Goal: Task Accomplishment & Management: Manage account settings

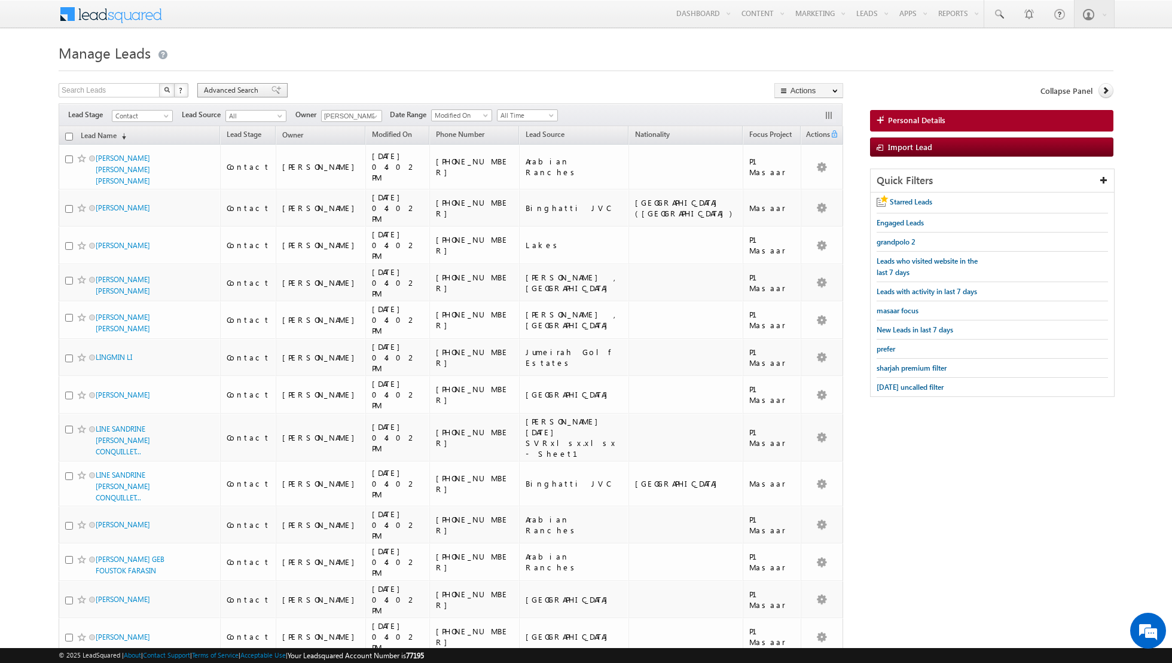
click at [271, 91] on span at bounding box center [276, 90] width 10 height 8
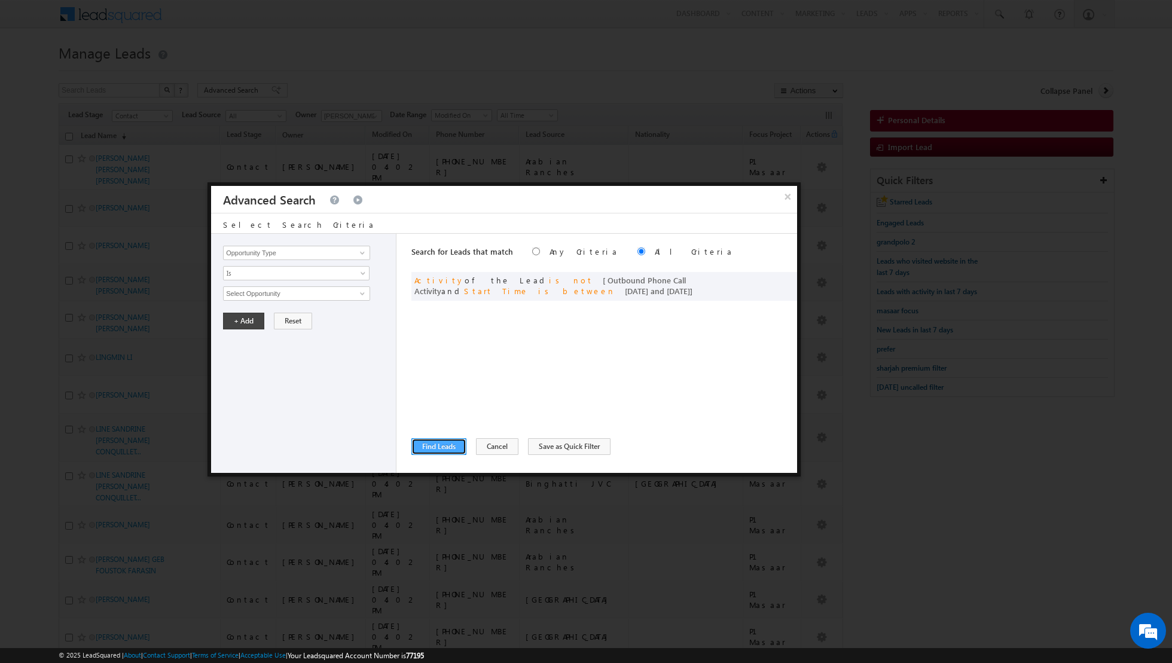
click at [442, 448] on button "Find Leads" at bounding box center [438, 446] width 55 height 17
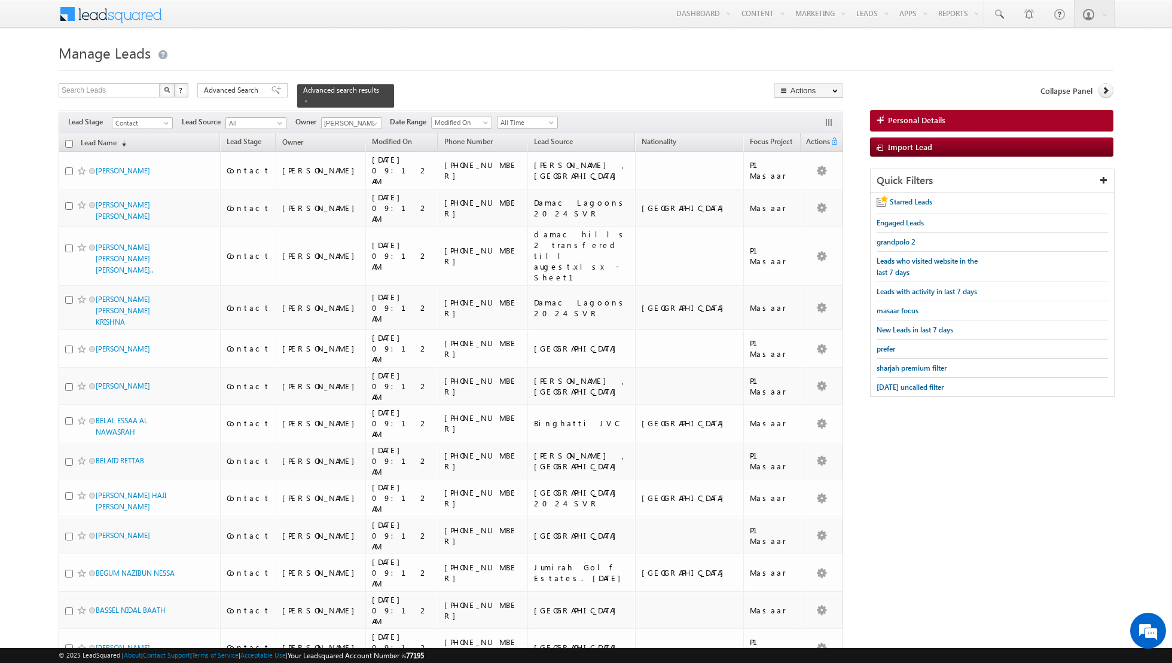
click at [70, 143] on input "checkbox" at bounding box center [69, 144] width 8 height 8
checkbox input "true"
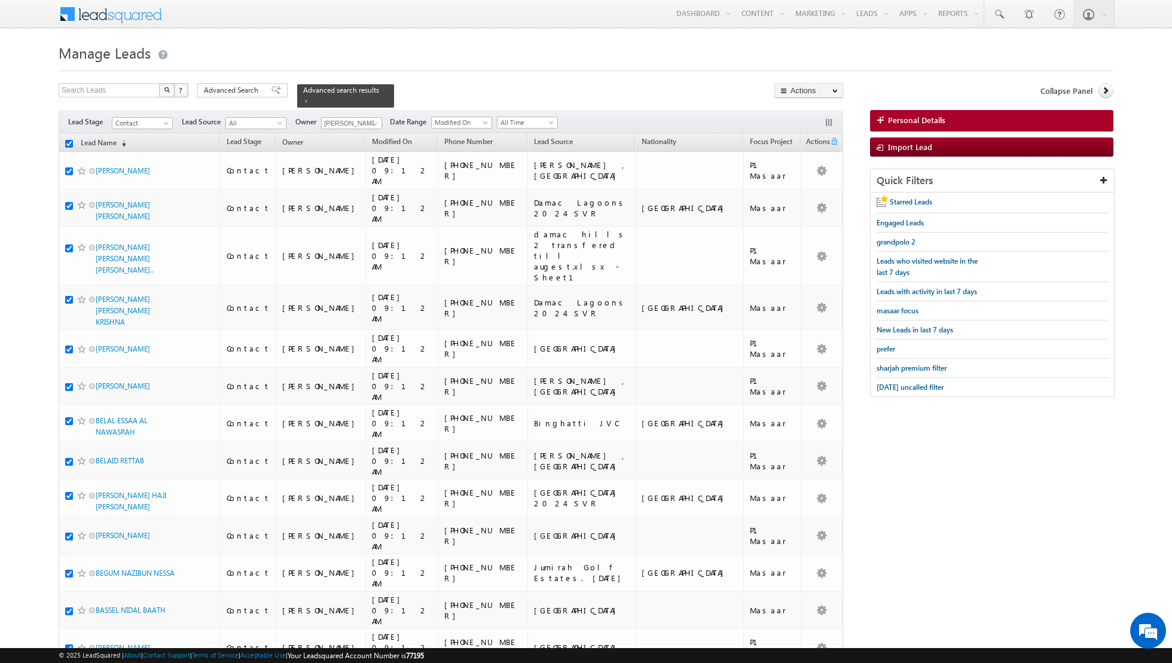
checkbox input "true"
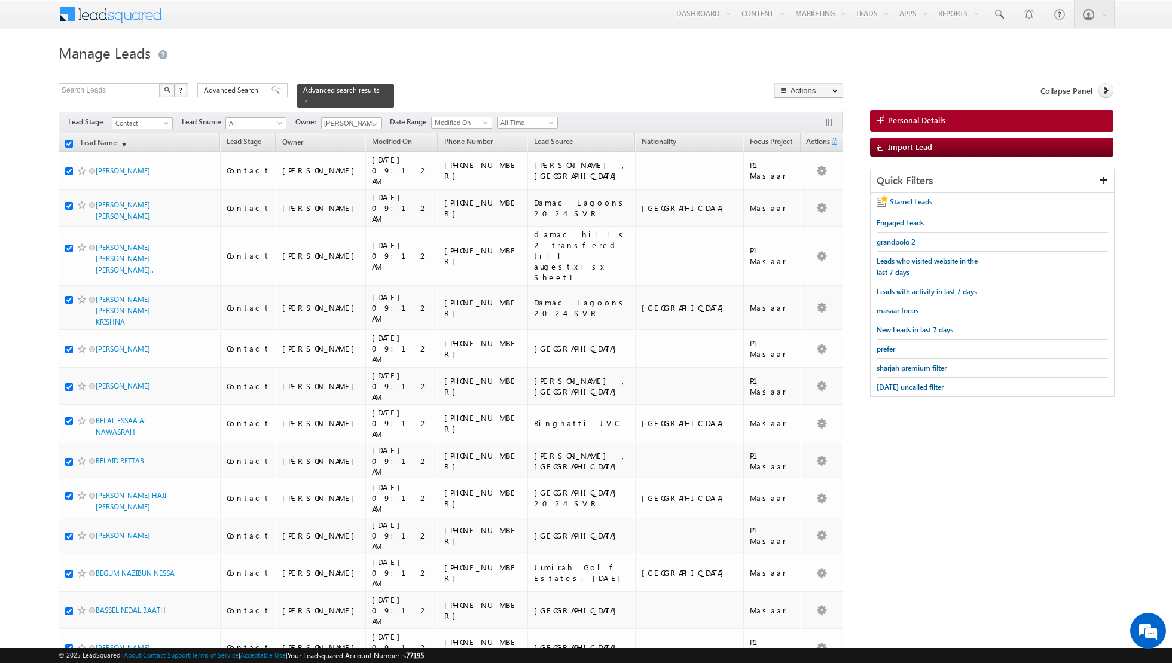
checkbox input "true"
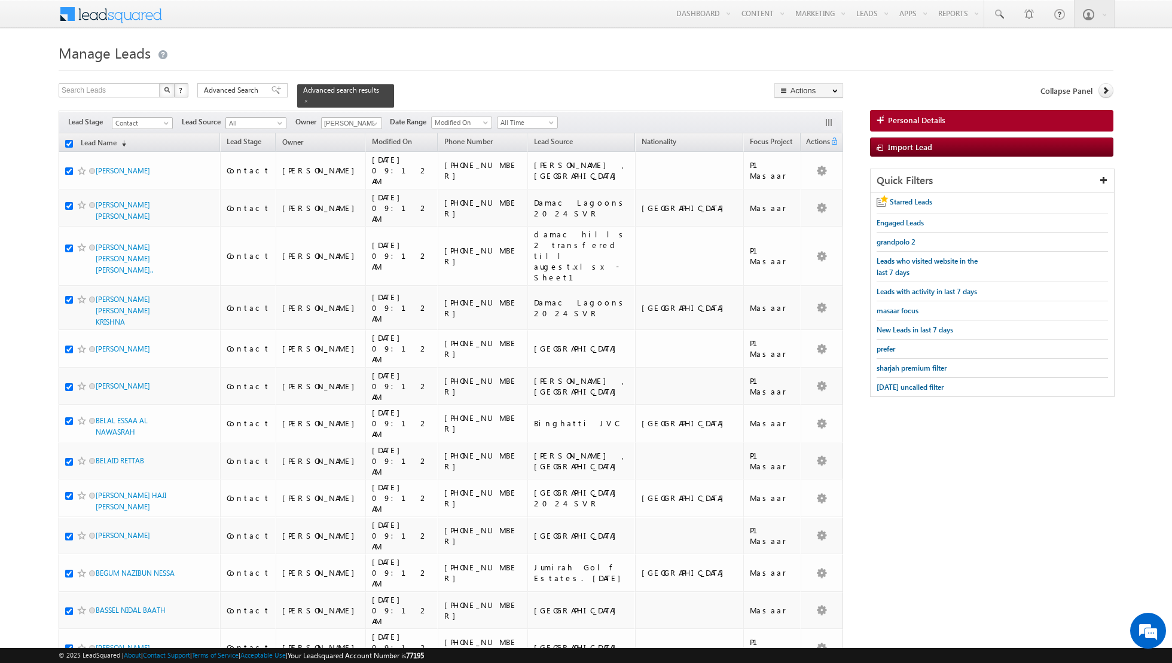
checkbox input "true"
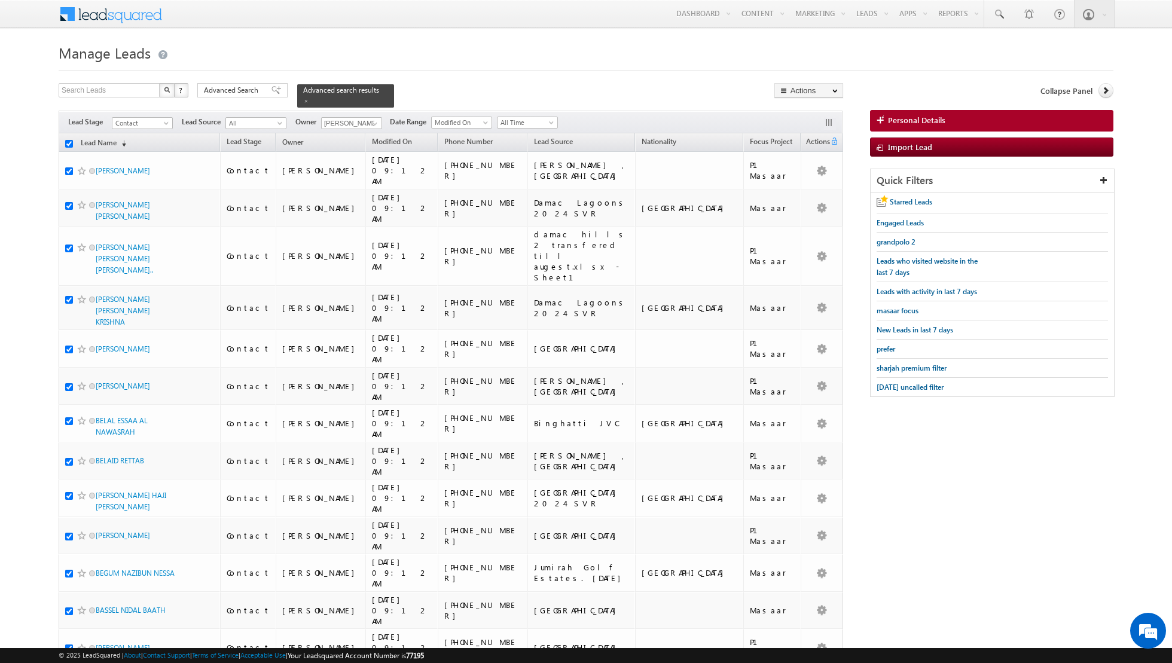
checkbox input "true"
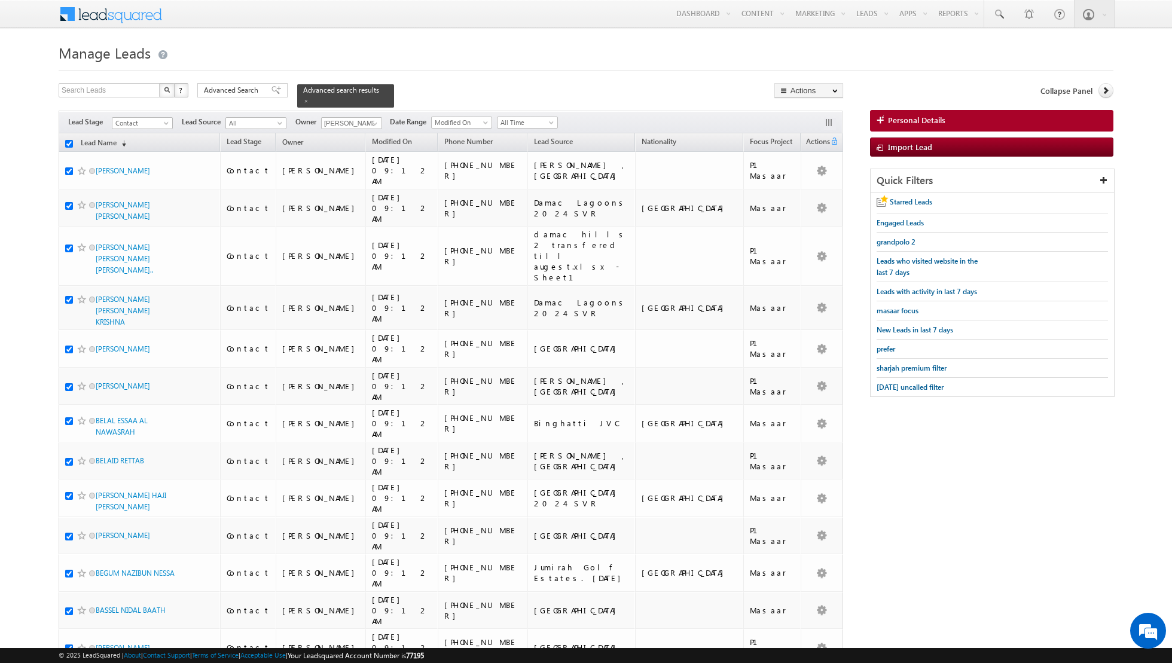
checkbox input "true"
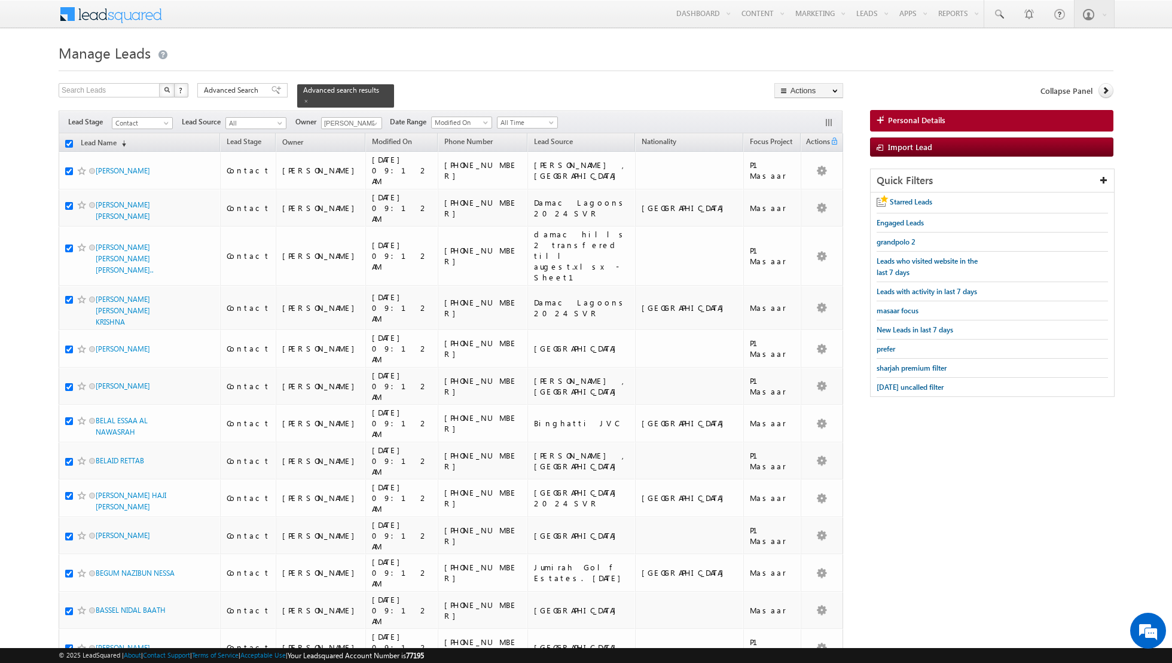
checkbox input "true"
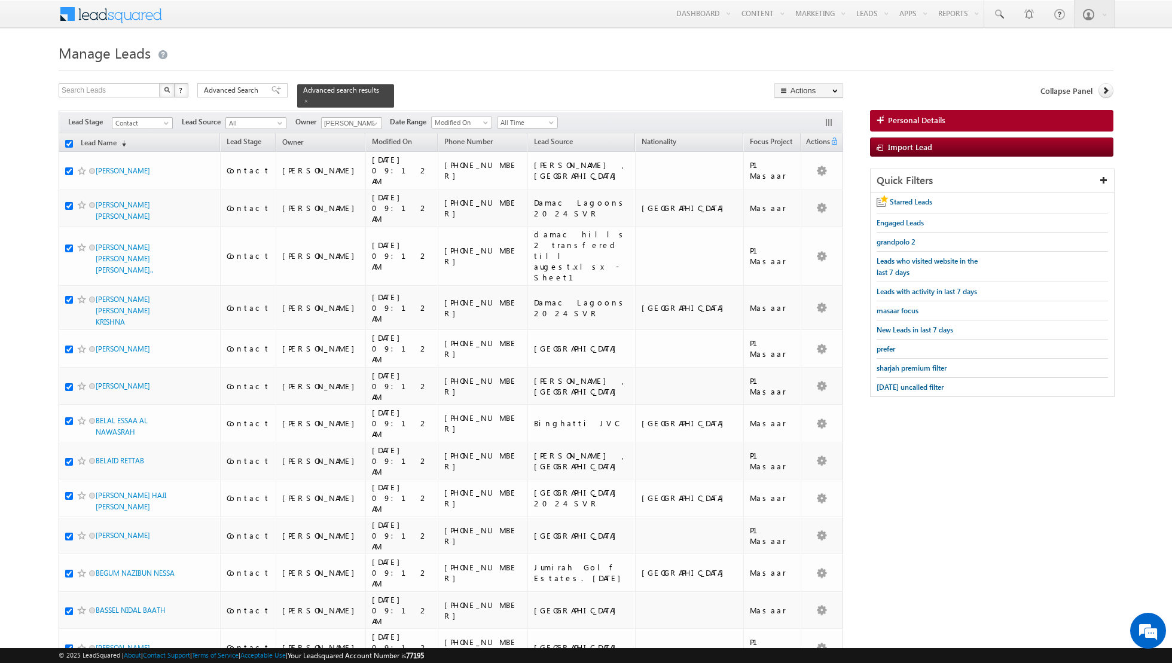
checkbox input "true"
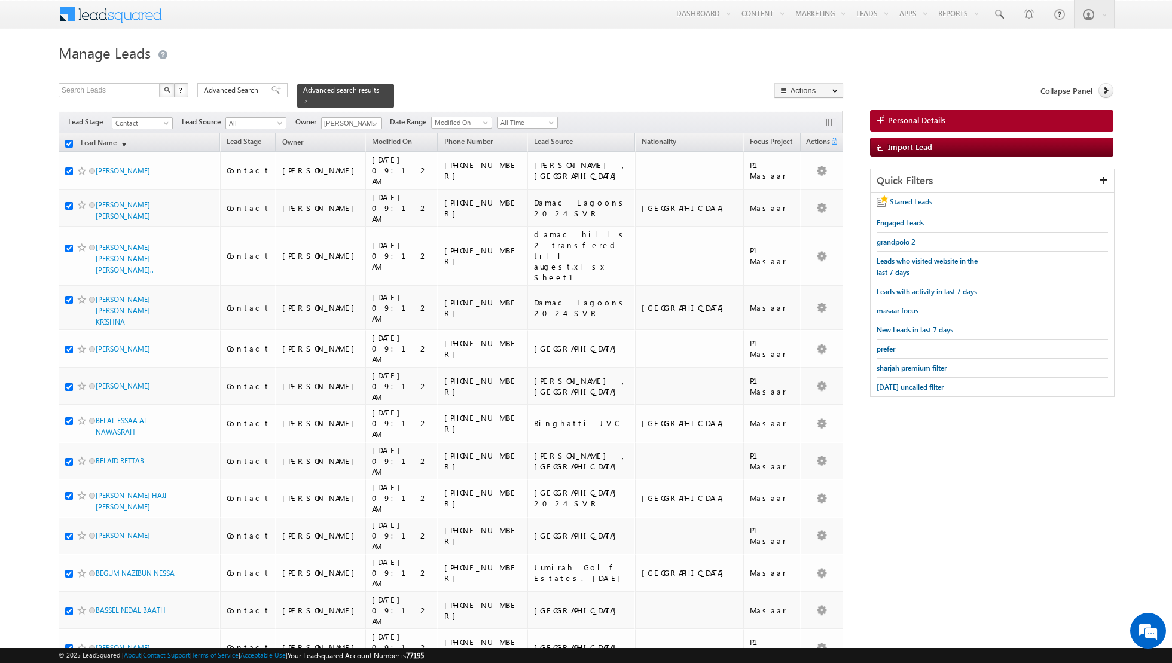
checkbox input "true"
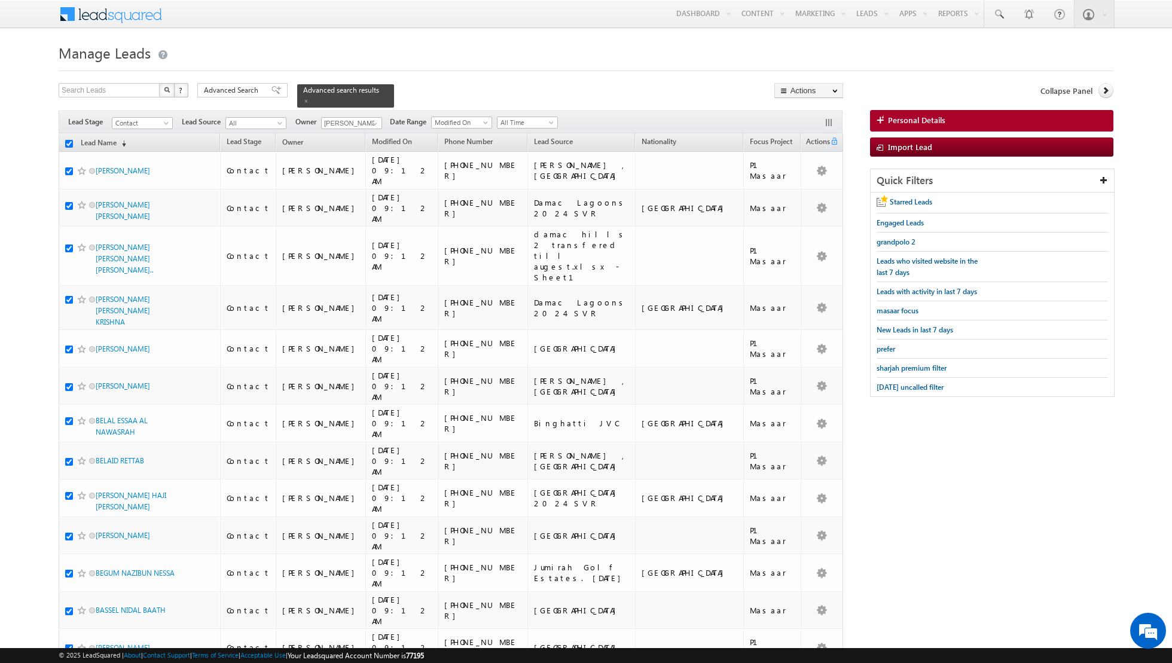
checkbox input "true"
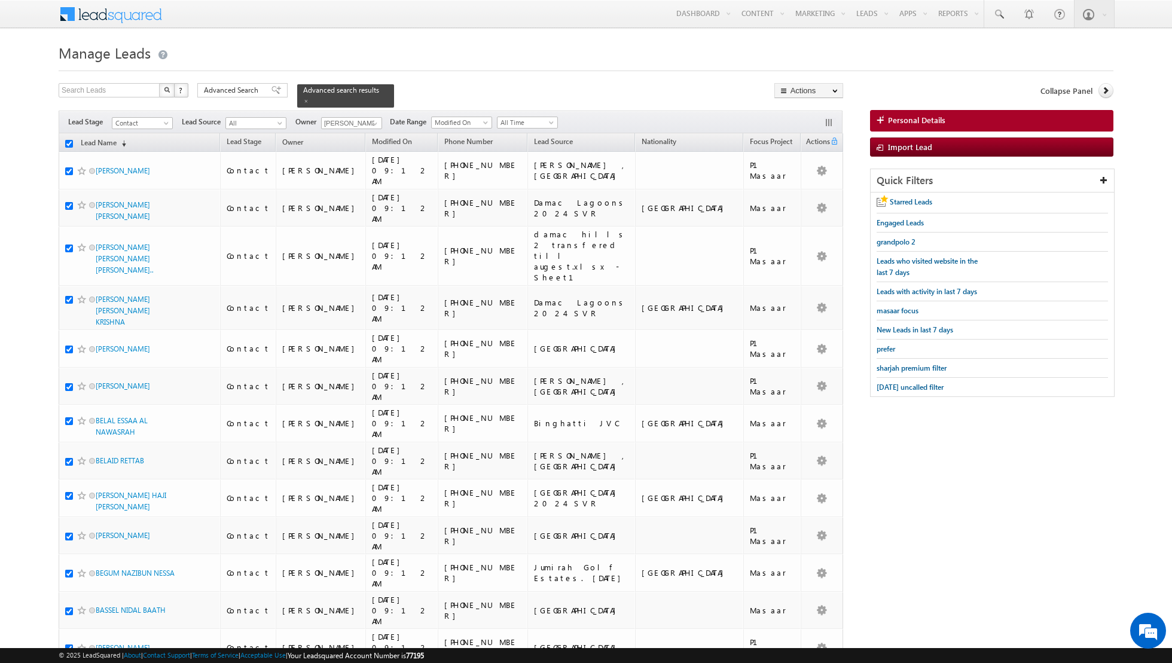
checkbox input "true"
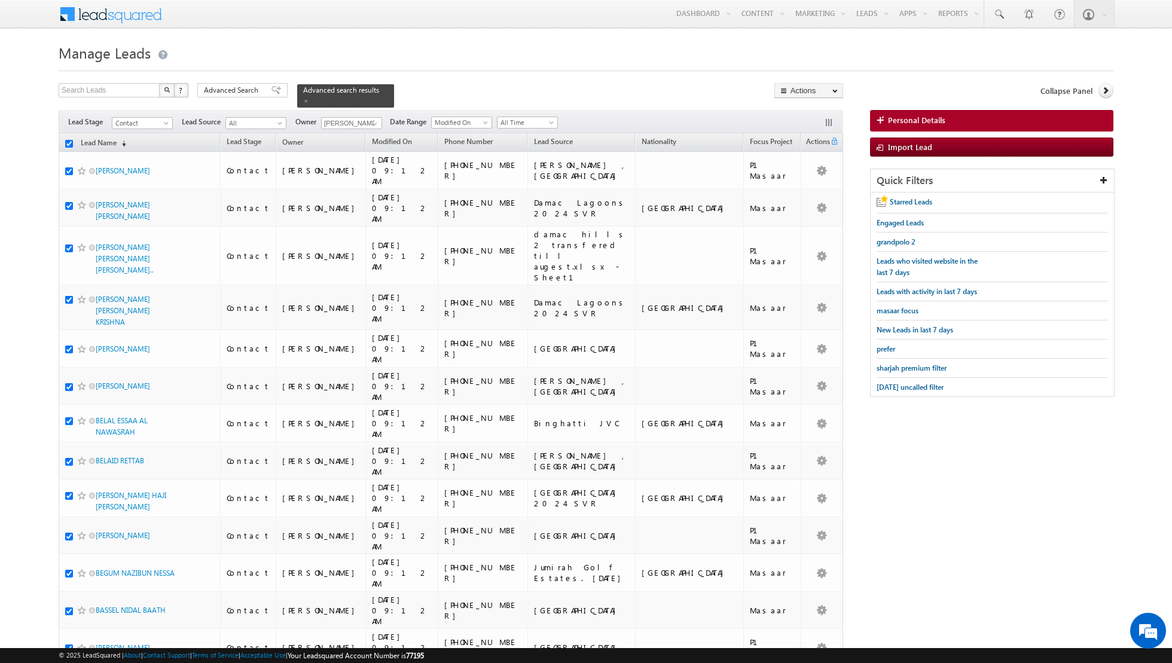
checkbox input "true"
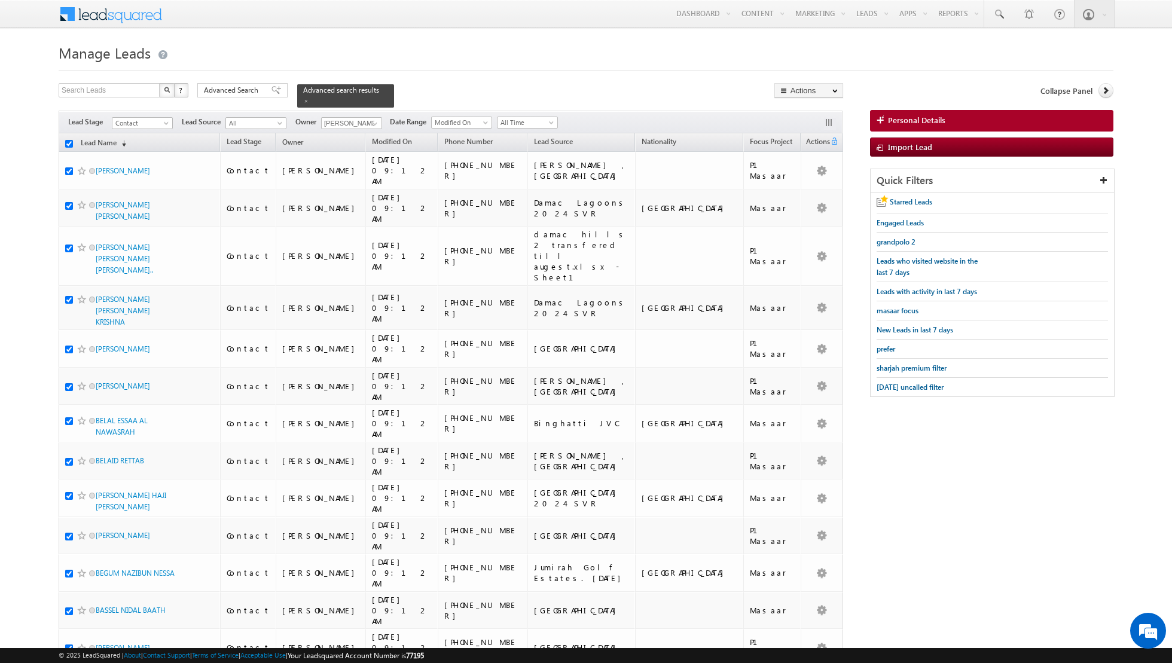
checkbox input "true"
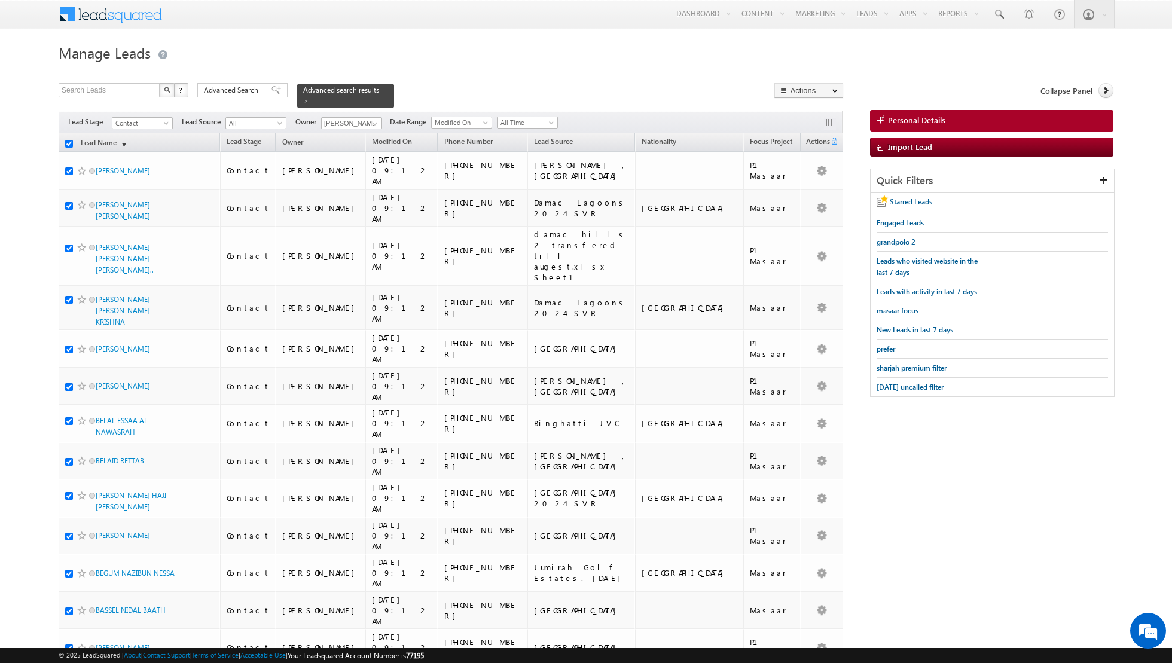
checkbox input "true"
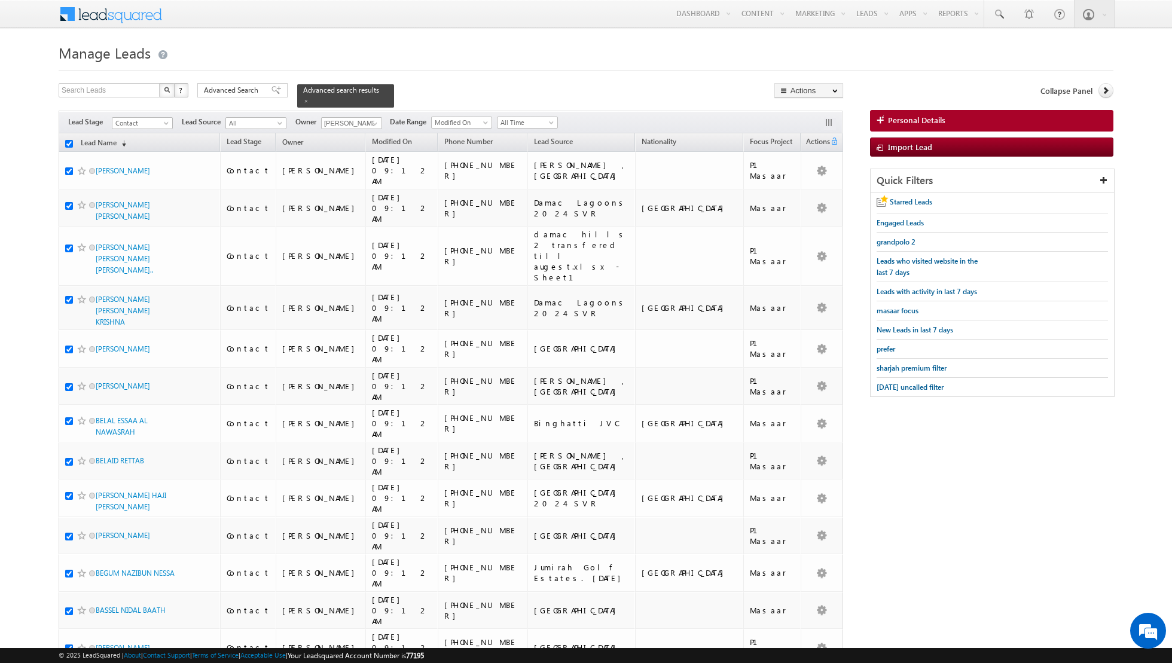
checkbox input "true"
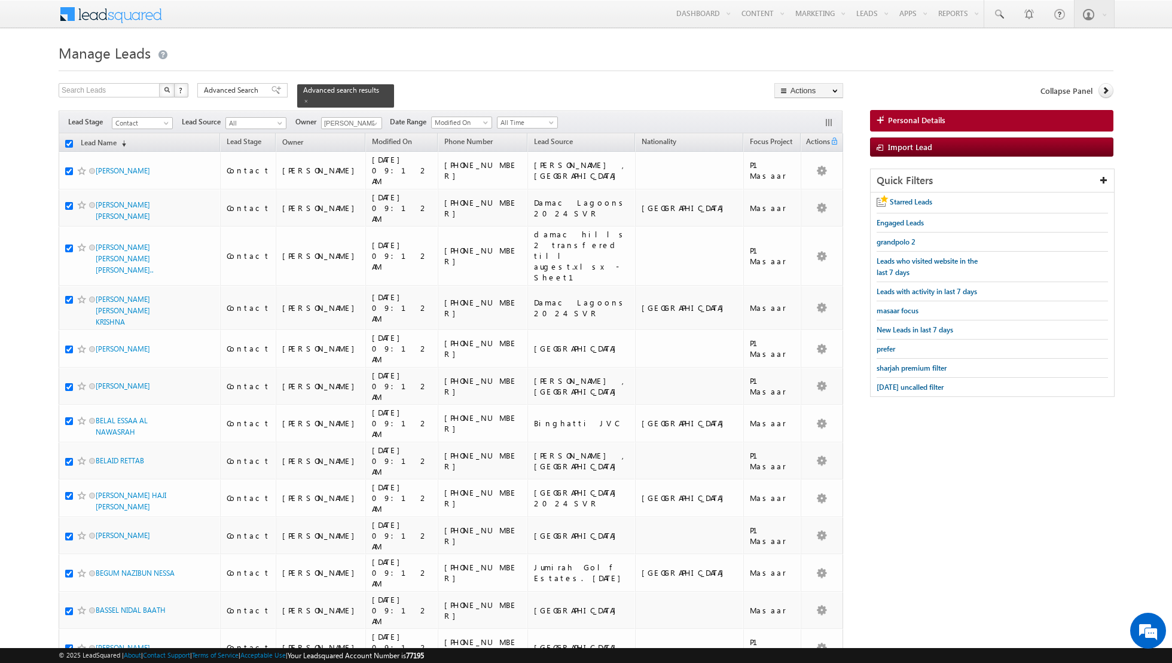
checkbox input "true"
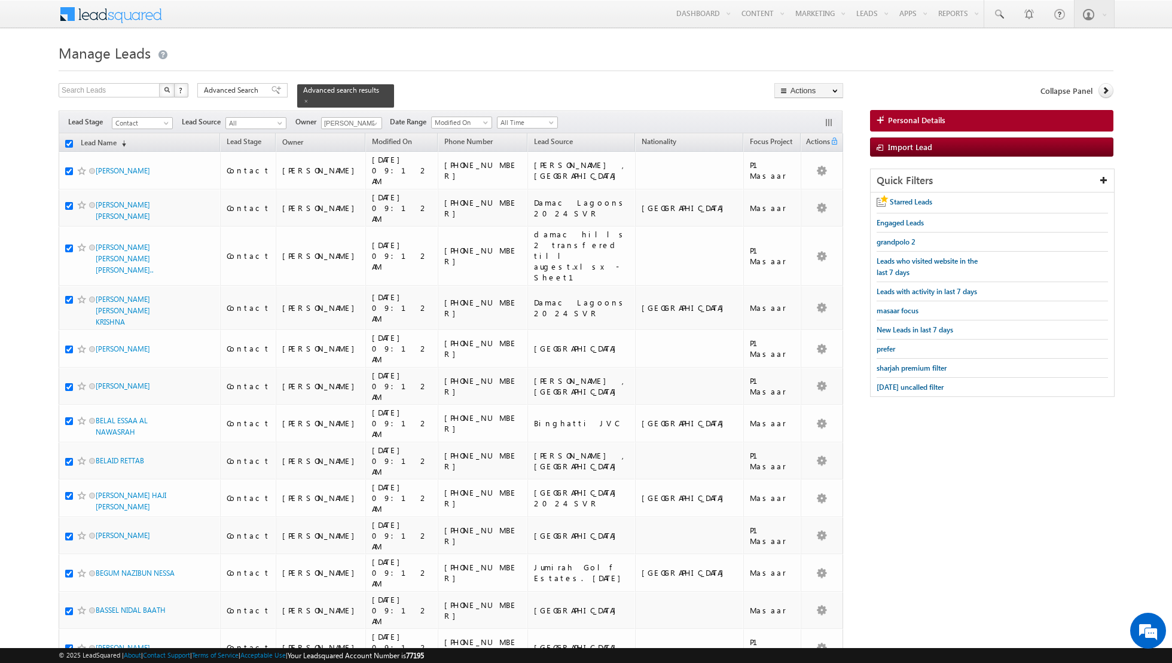
checkbox input "true"
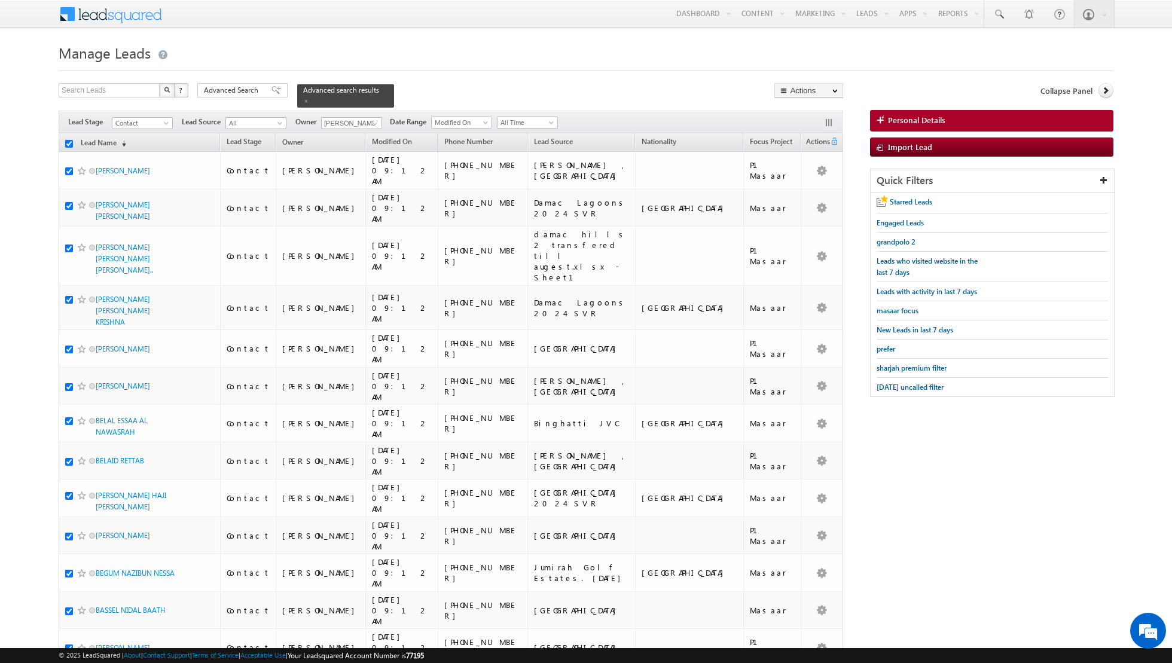
checkbox input "true"
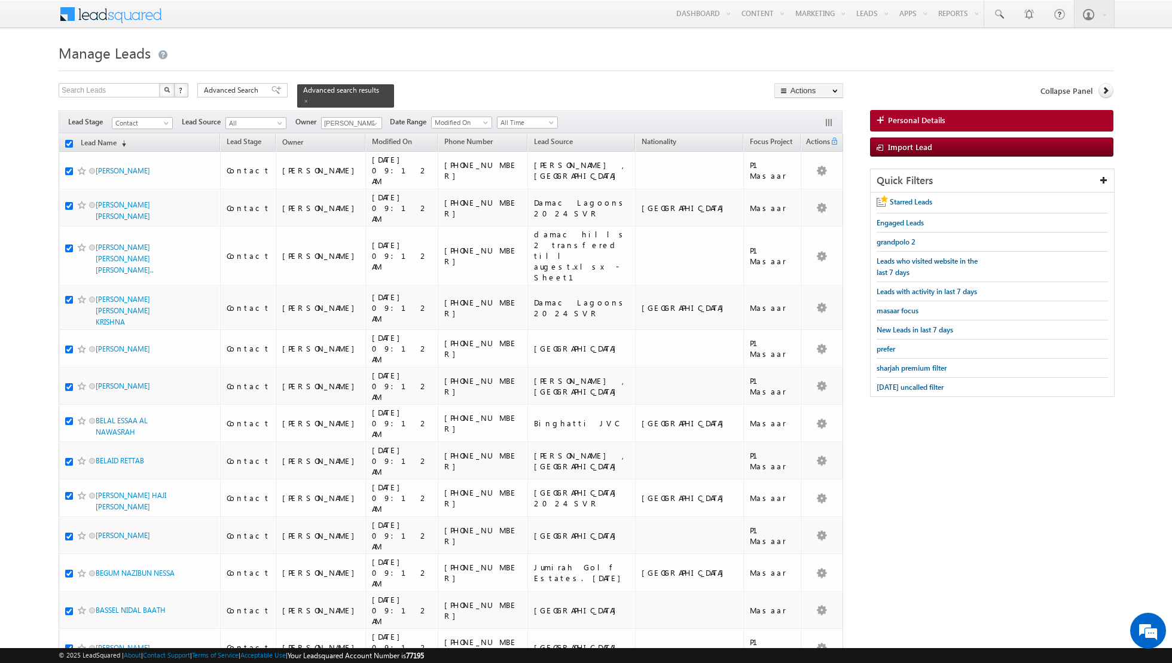
checkbox input "true"
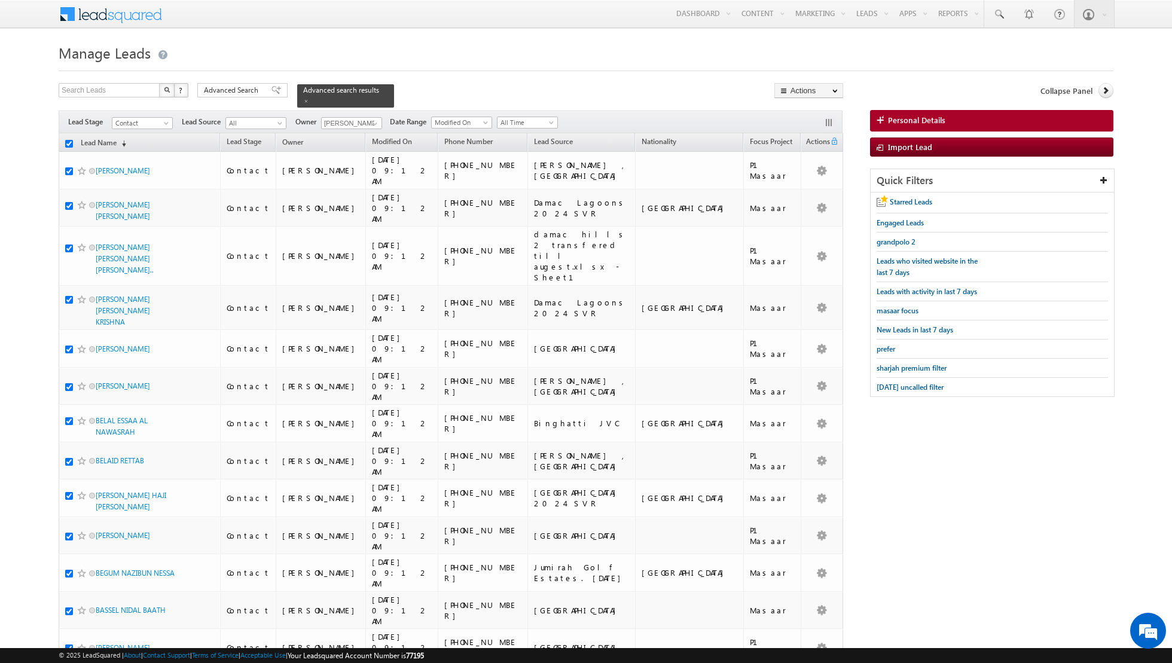
checkbox input "true"
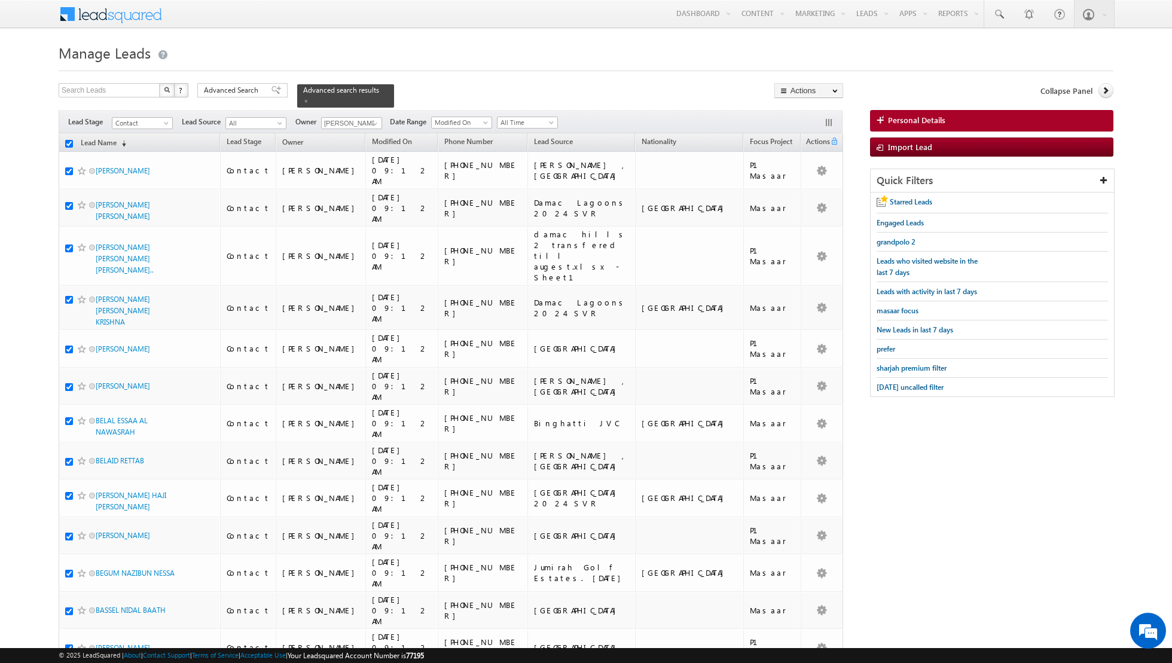
checkbox input "true"
click at [800, 198] on link "Change Owner" at bounding box center [809, 194] width 68 height 14
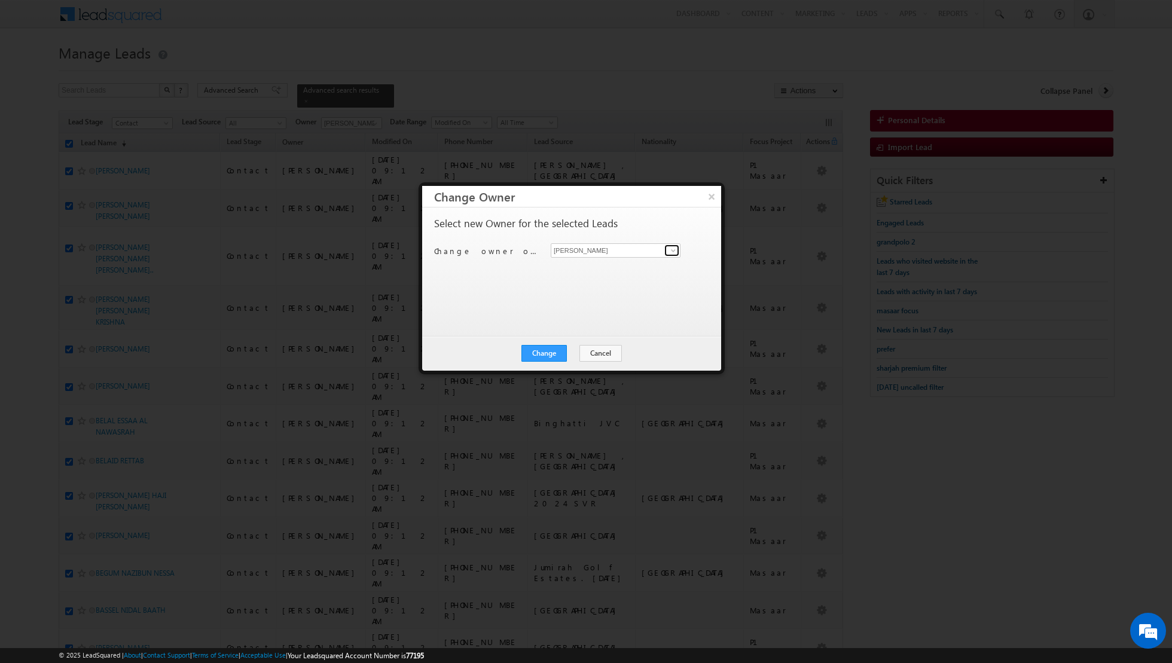
click at [673, 250] on span at bounding box center [673, 251] width 10 height 10
click at [610, 273] on span "[PERSON_NAME][EMAIL_ADDRESS][PERSON_NAME][DOMAIN_NAME]" at bounding box center [609, 272] width 108 height 9
type input "[PERSON_NAME]"
click at [543, 352] on button "Change" at bounding box center [543, 353] width 45 height 17
click at [576, 354] on button "Close" at bounding box center [573, 353] width 38 height 17
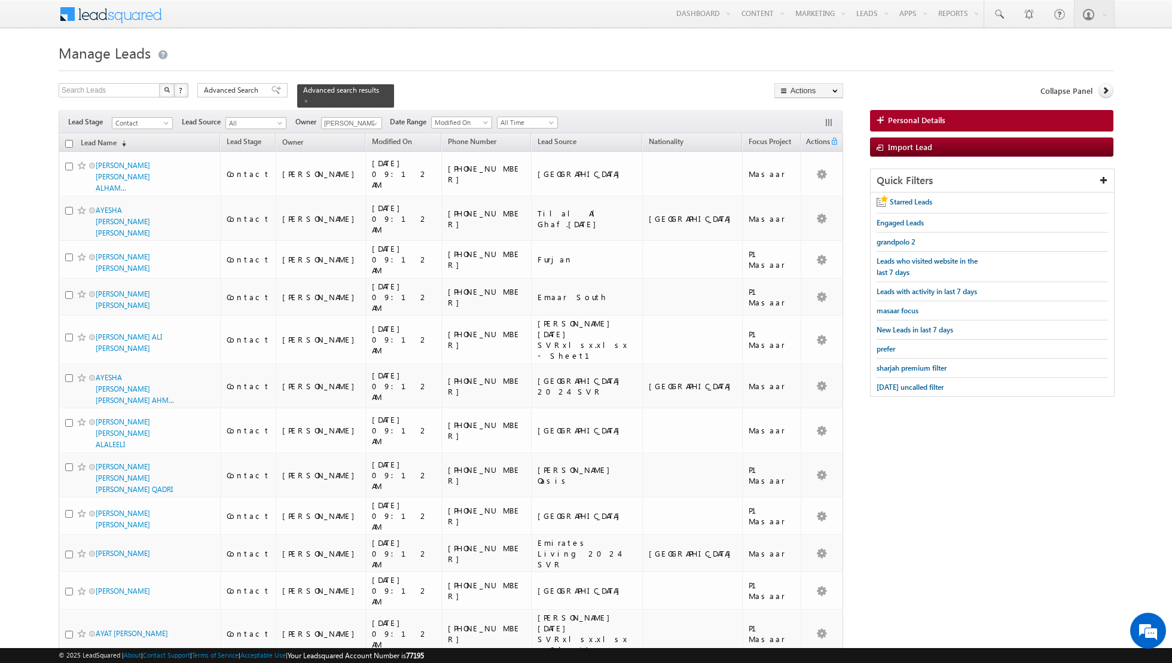
click at [70, 141] on input "checkbox" at bounding box center [69, 144] width 8 height 8
checkbox input "true"
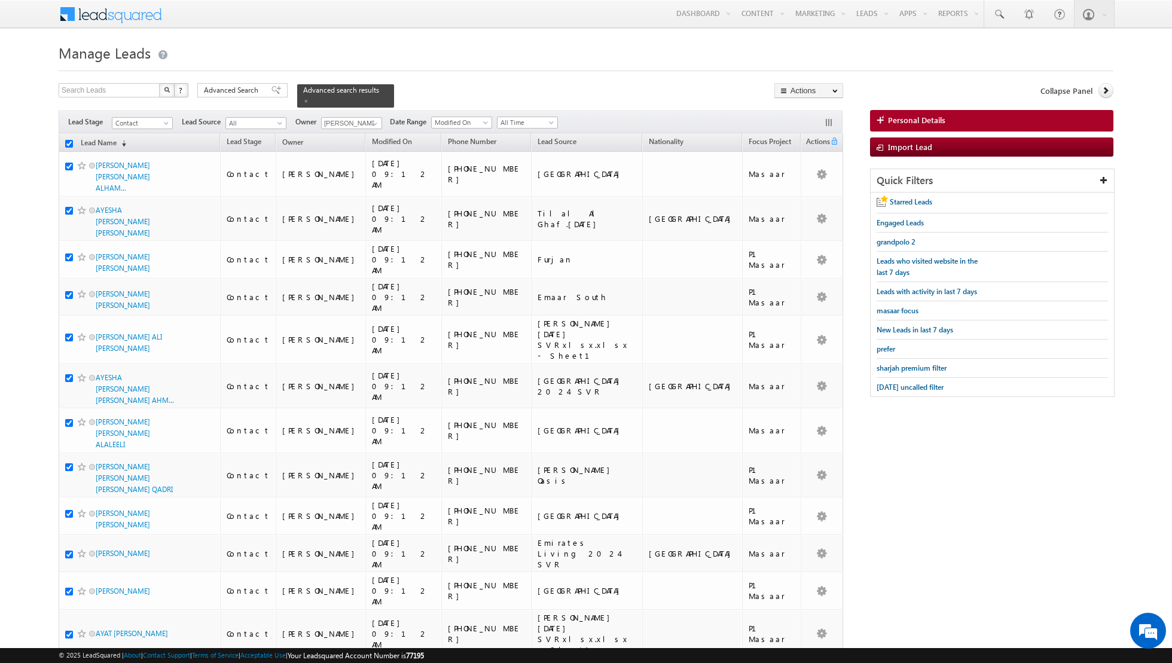
checkbox input "true"
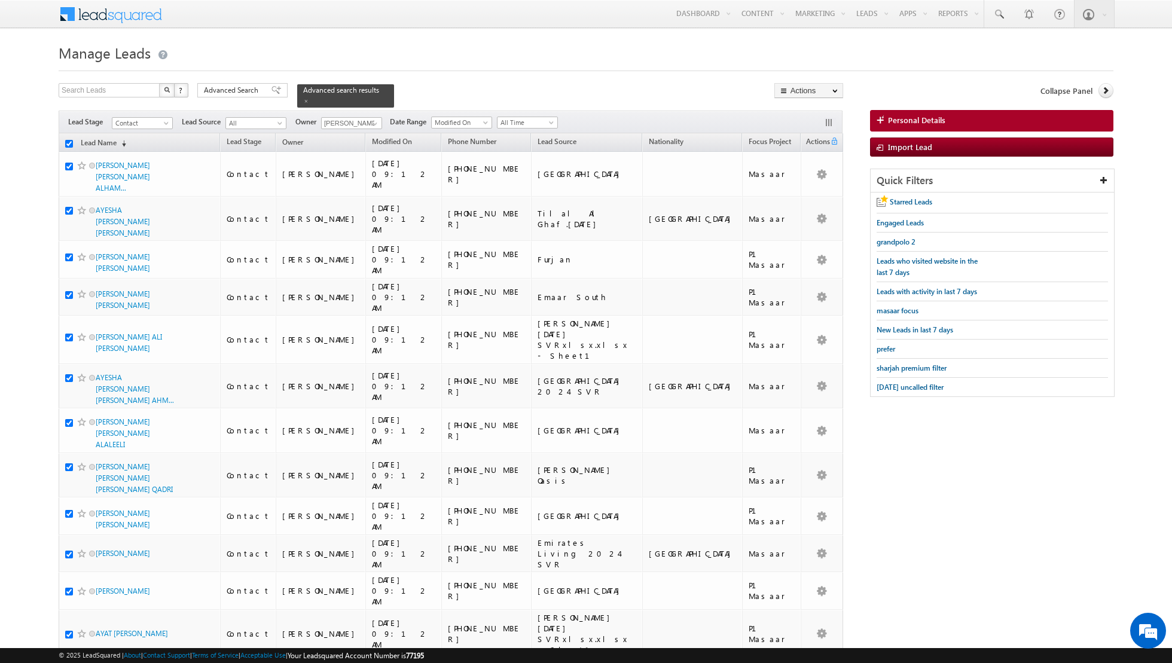
checkbox input "true"
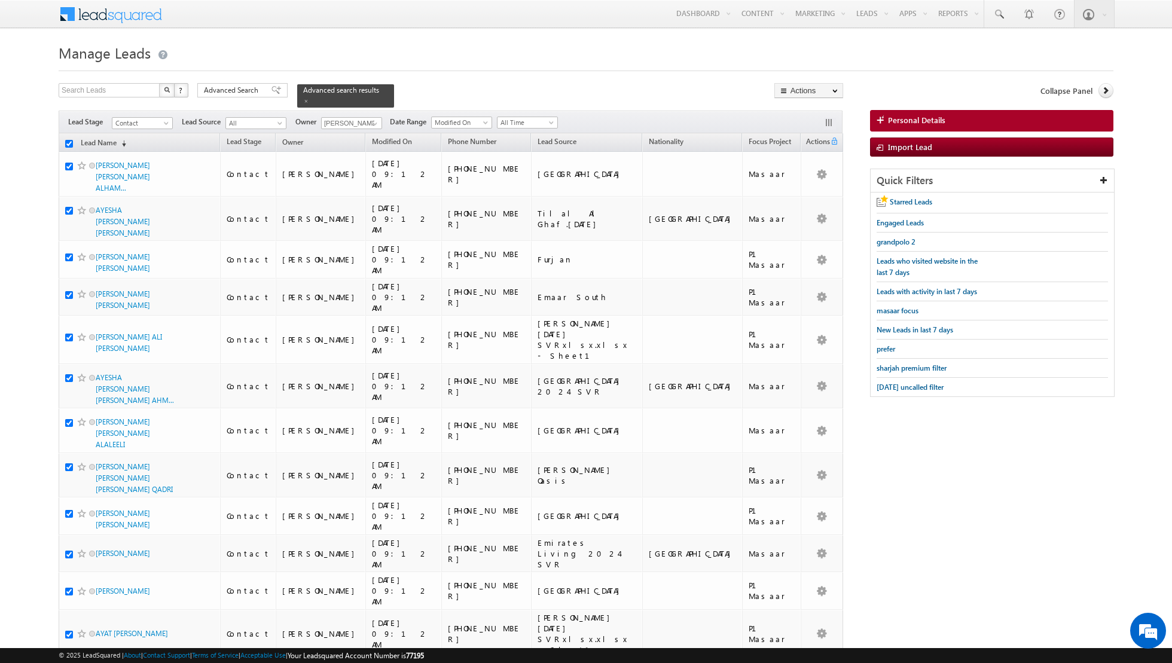
checkbox input "true"
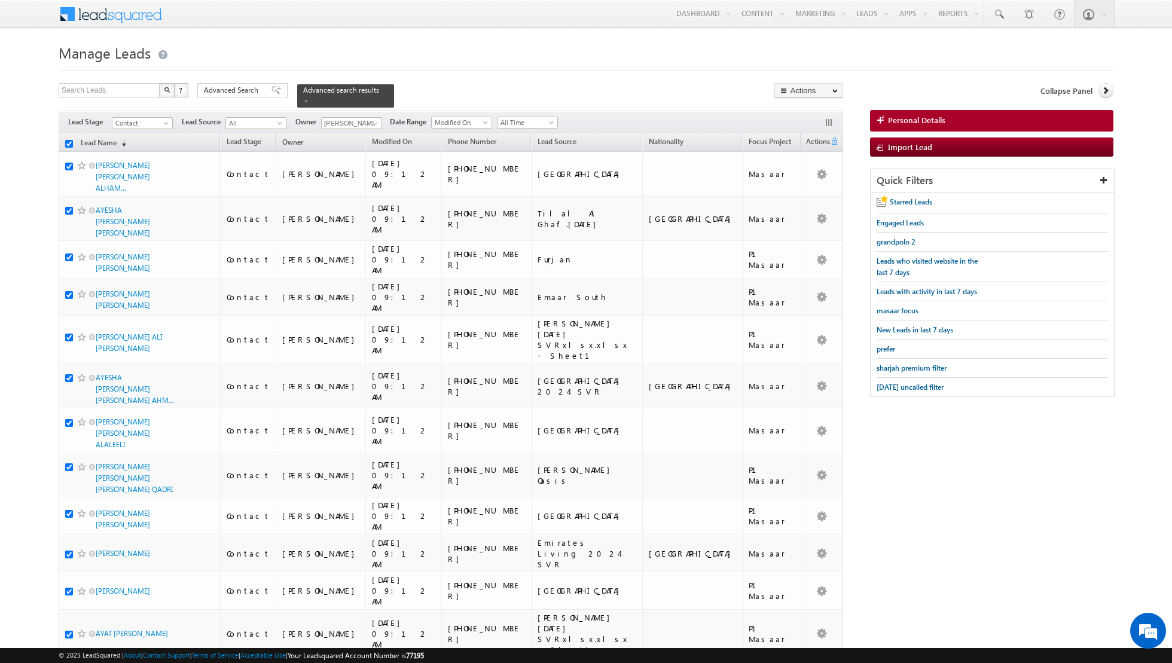
checkbox input "true"
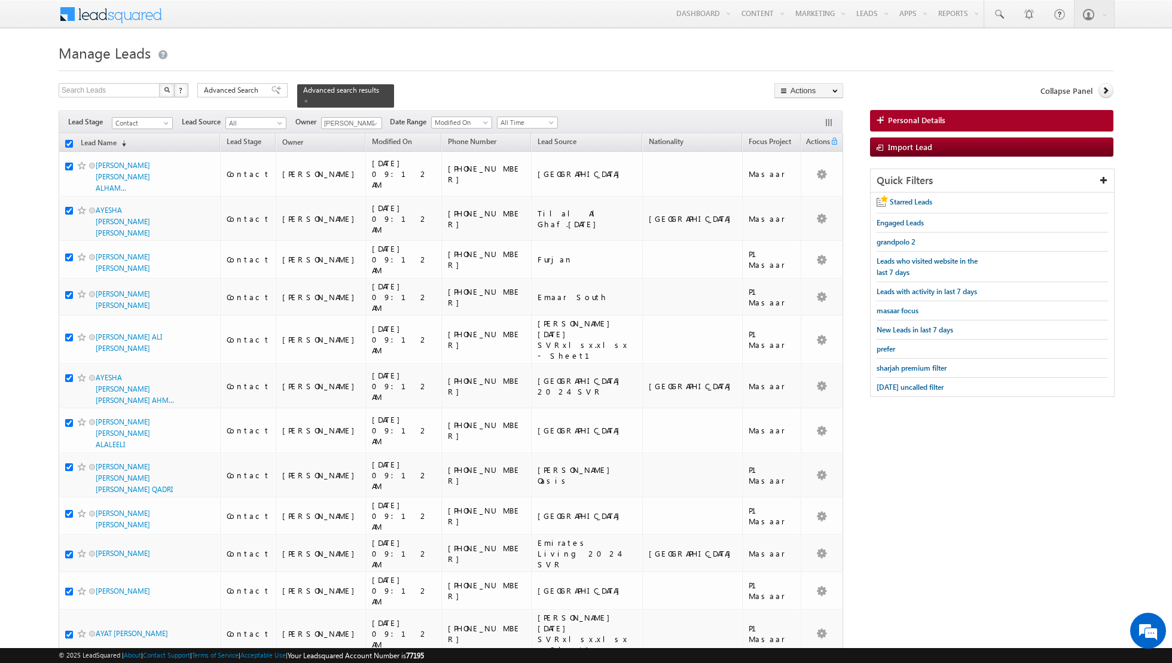
checkbox input "true"
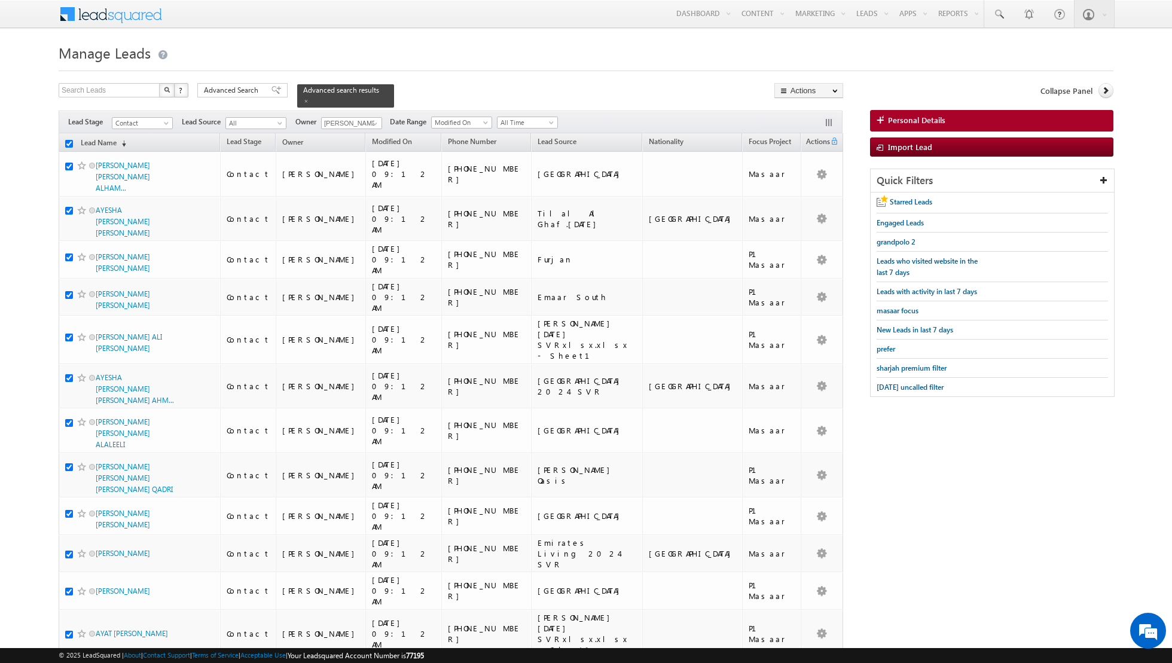
checkbox input "true"
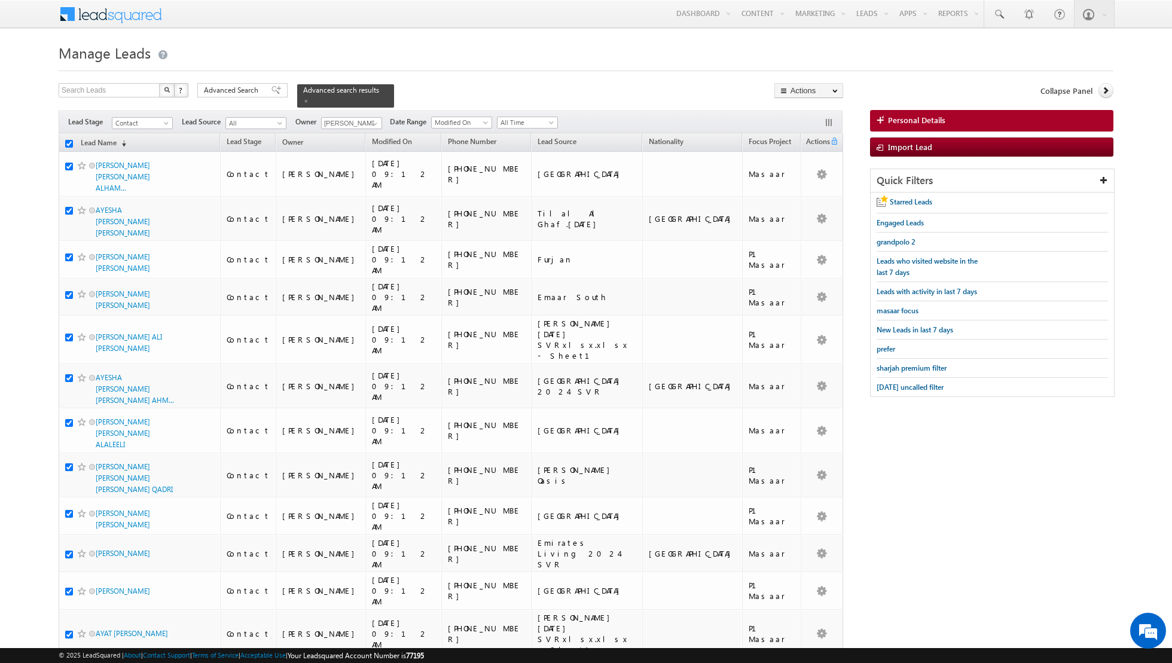
checkbox input "true"
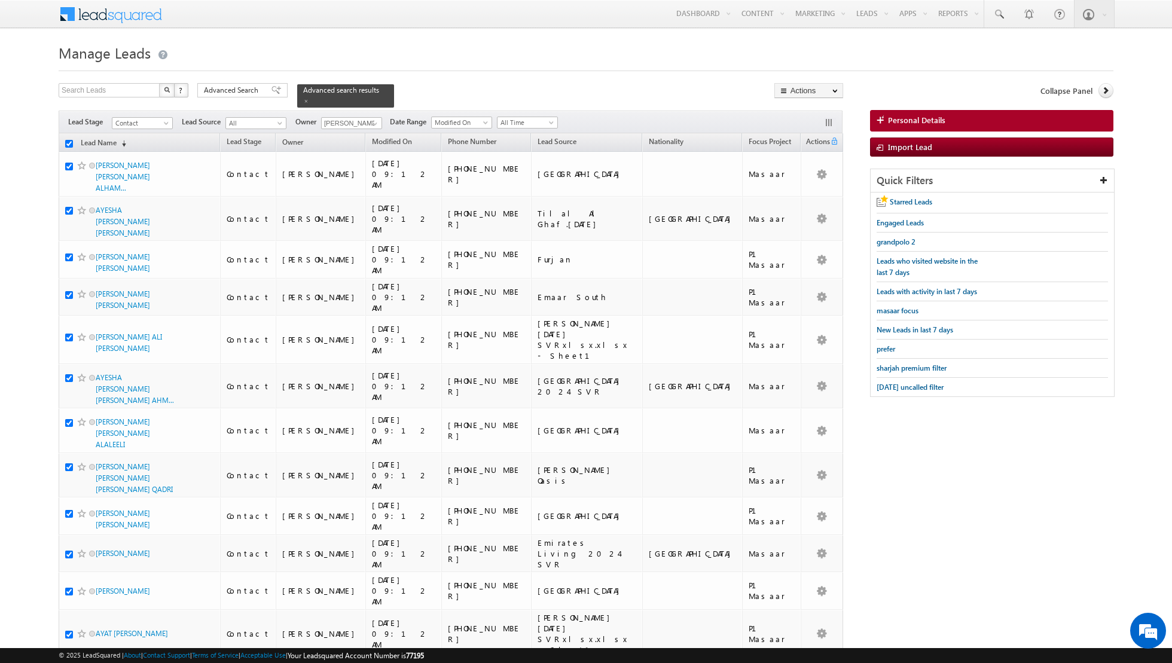
checkbox input "true"
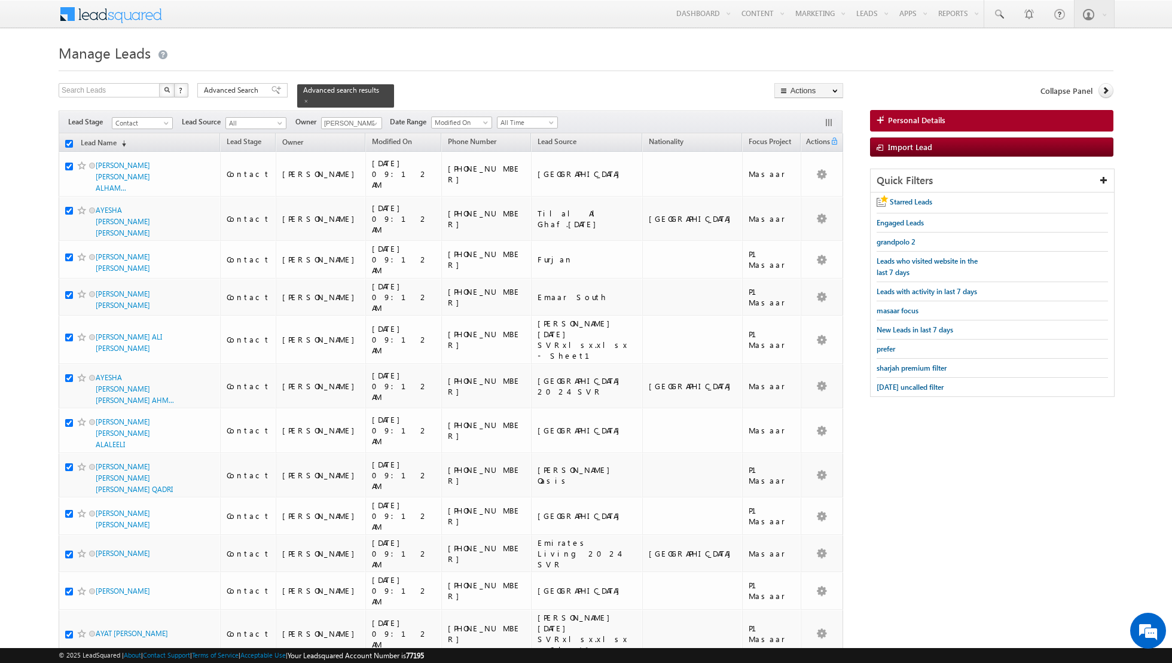
checkbox input "true"
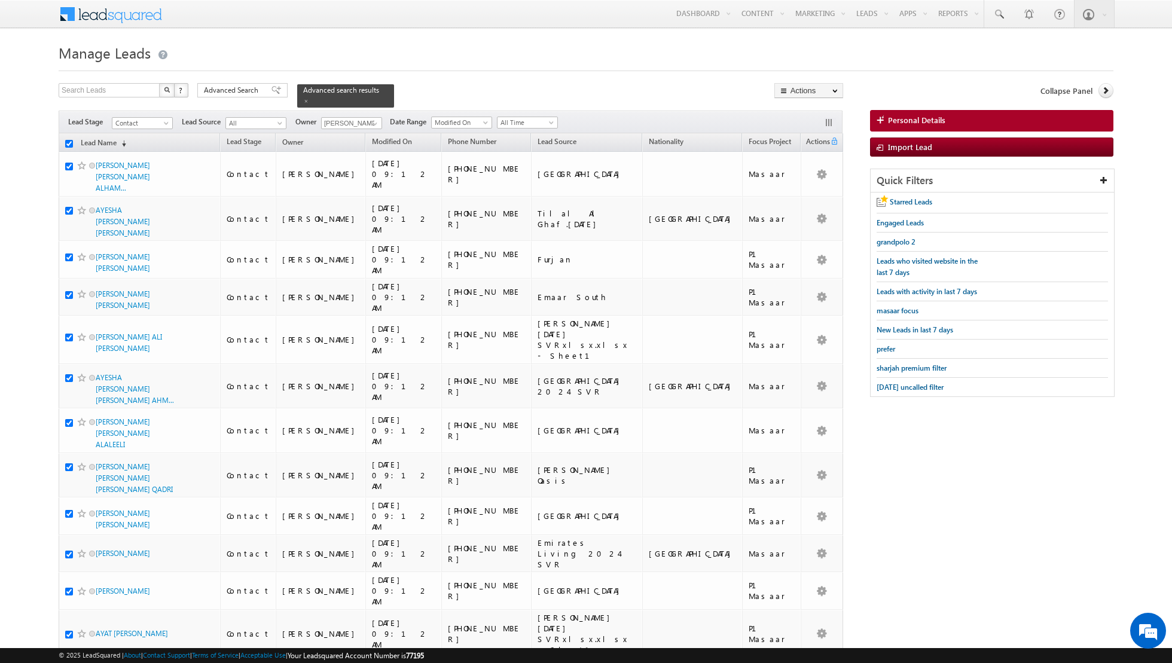
checkbox input "true"
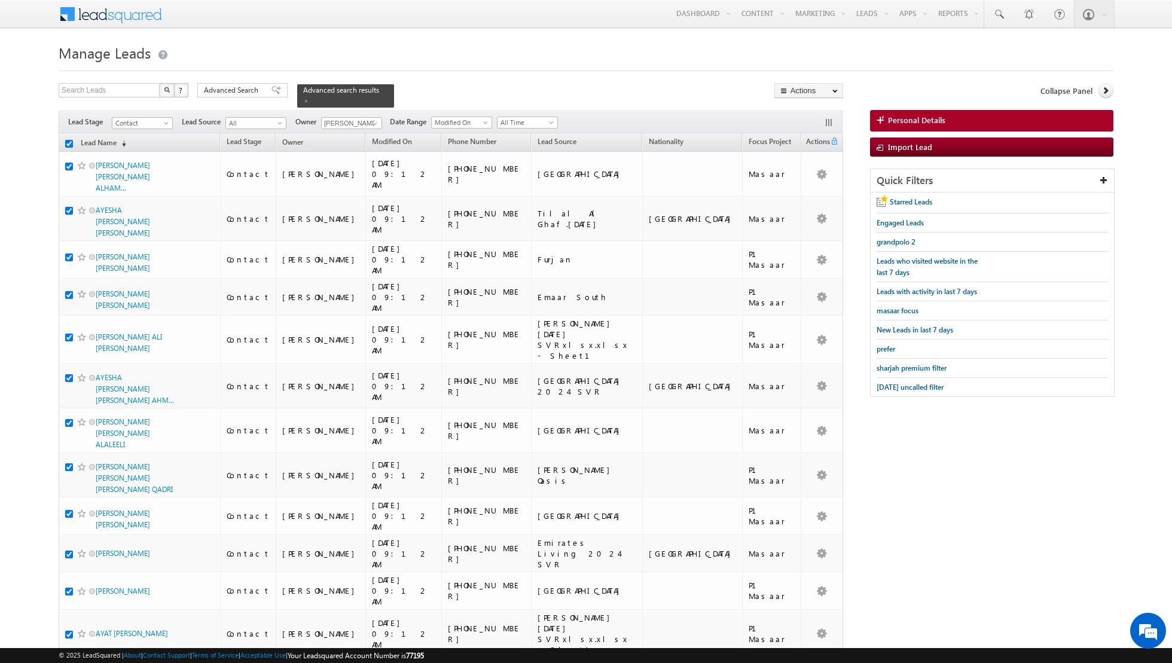
checkbox input "true"
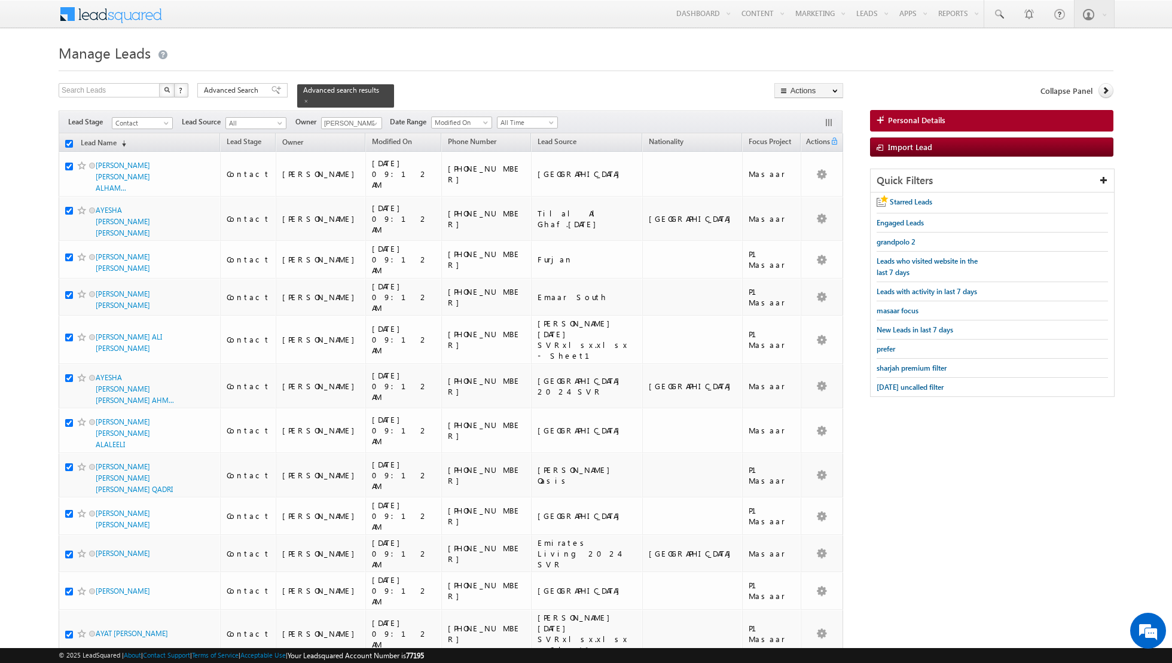
checkbox input "true"
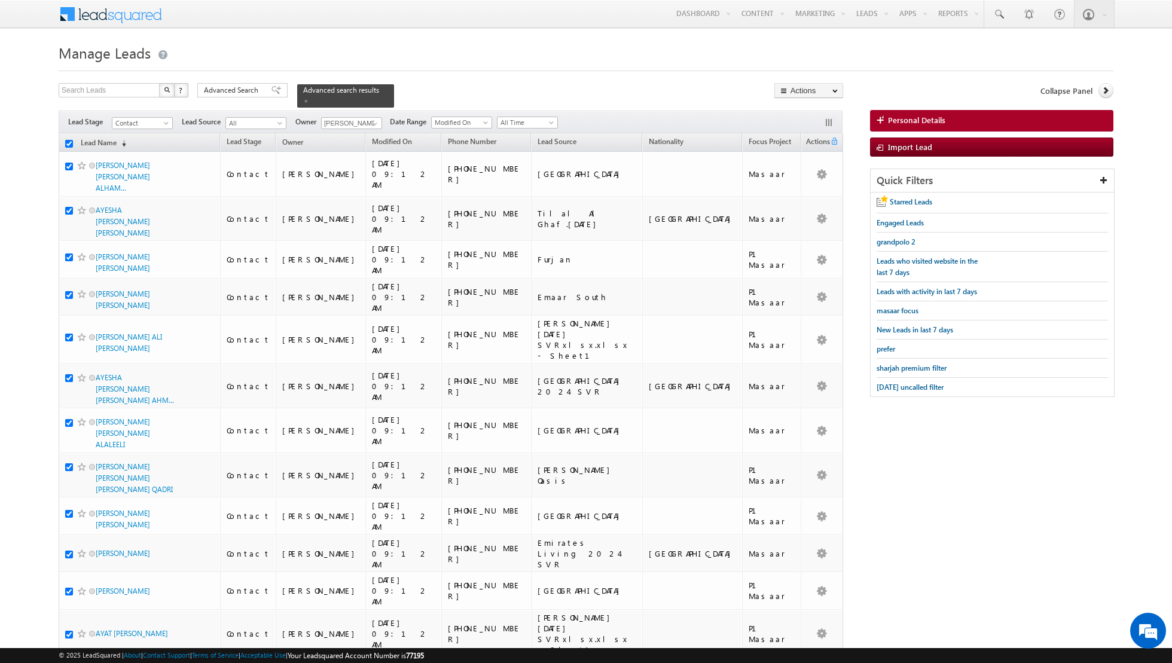
checkbox input "true"
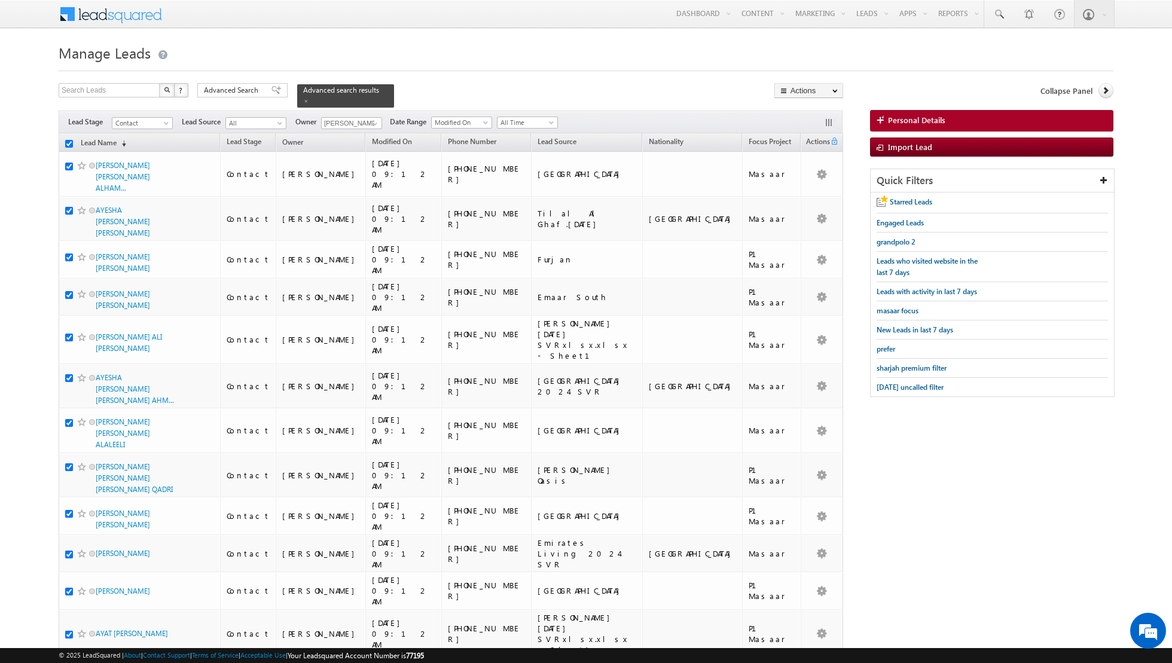
checkbox input "true"
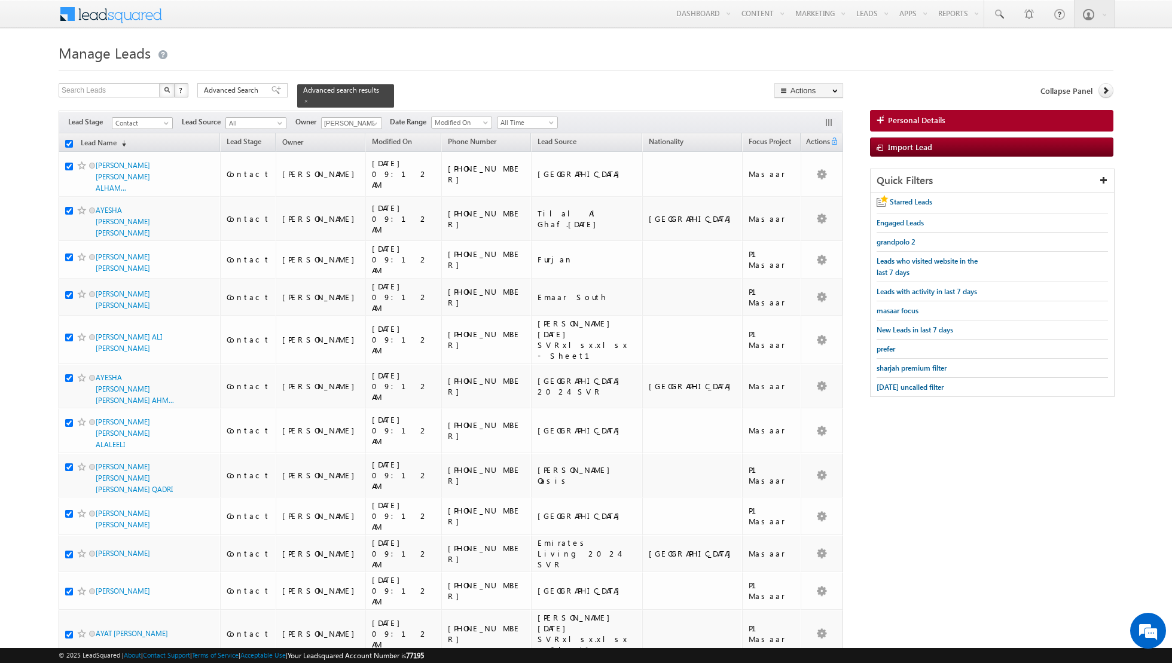
checkbox input "true"
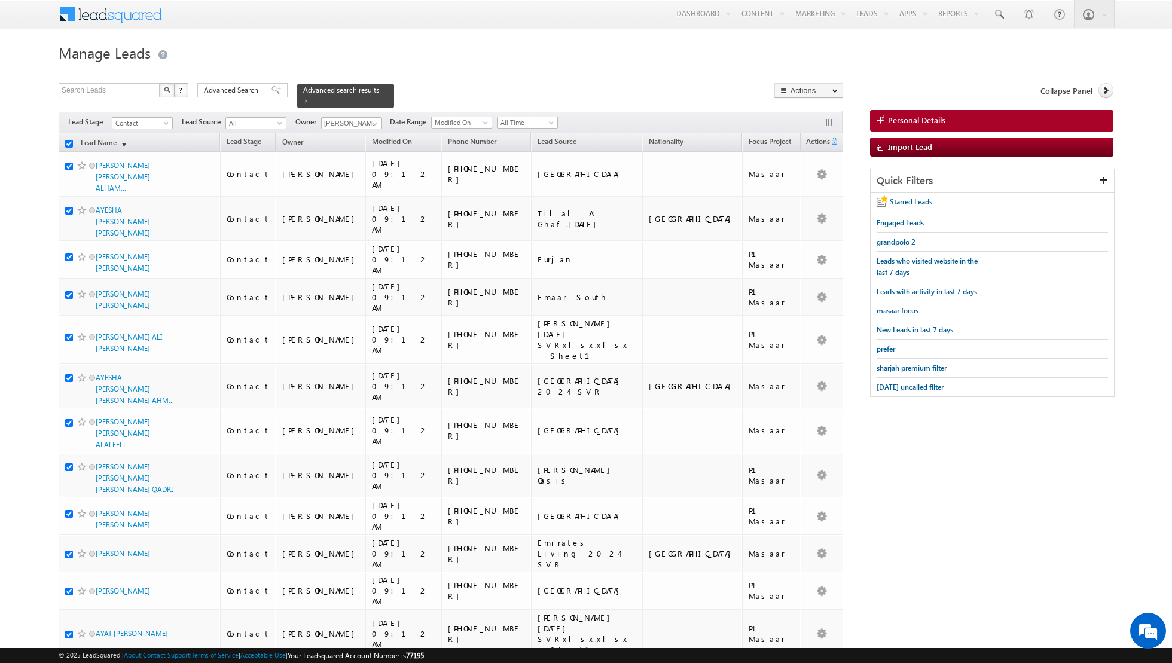
checkbox input "true"
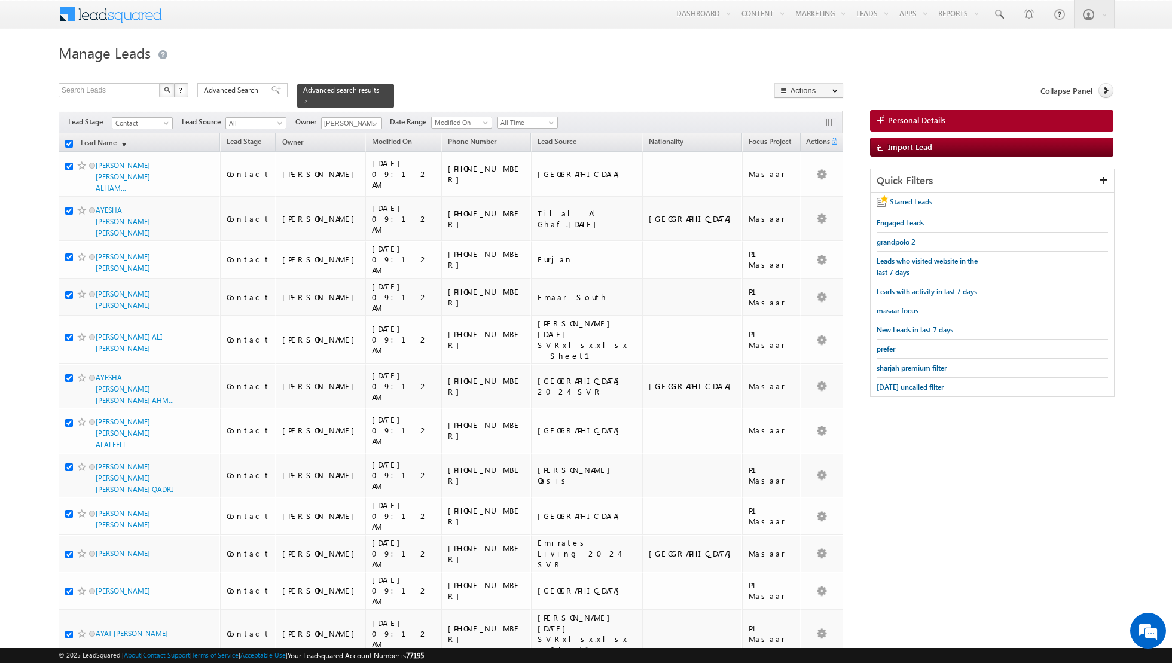
checkbox input "true"
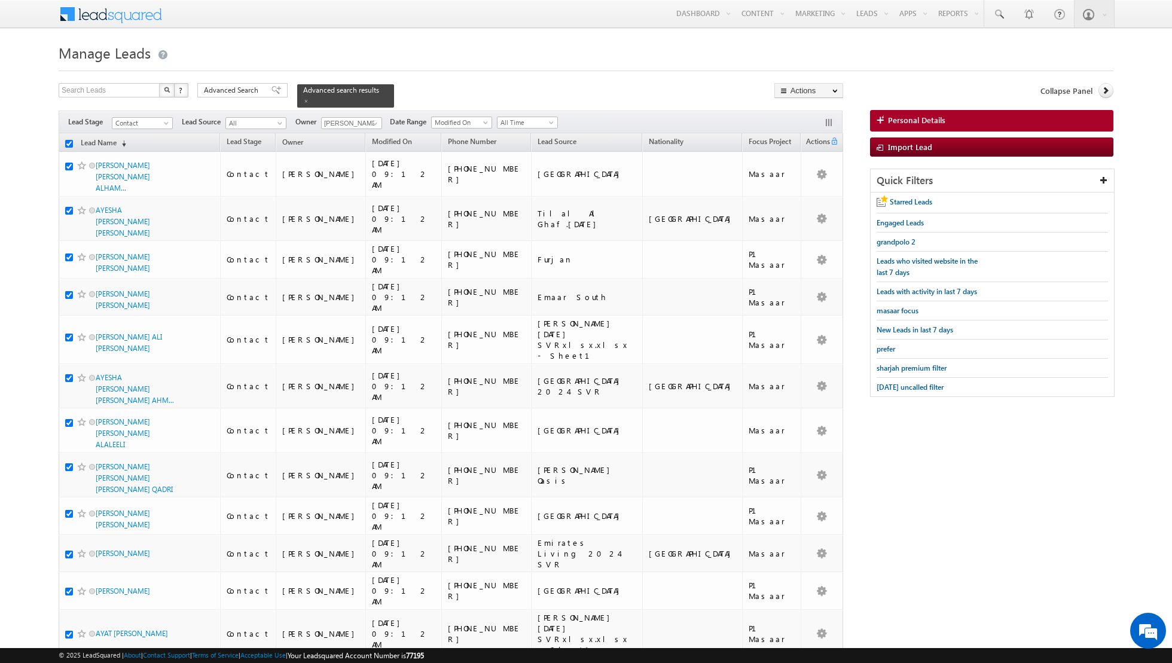
checkbox input "true"
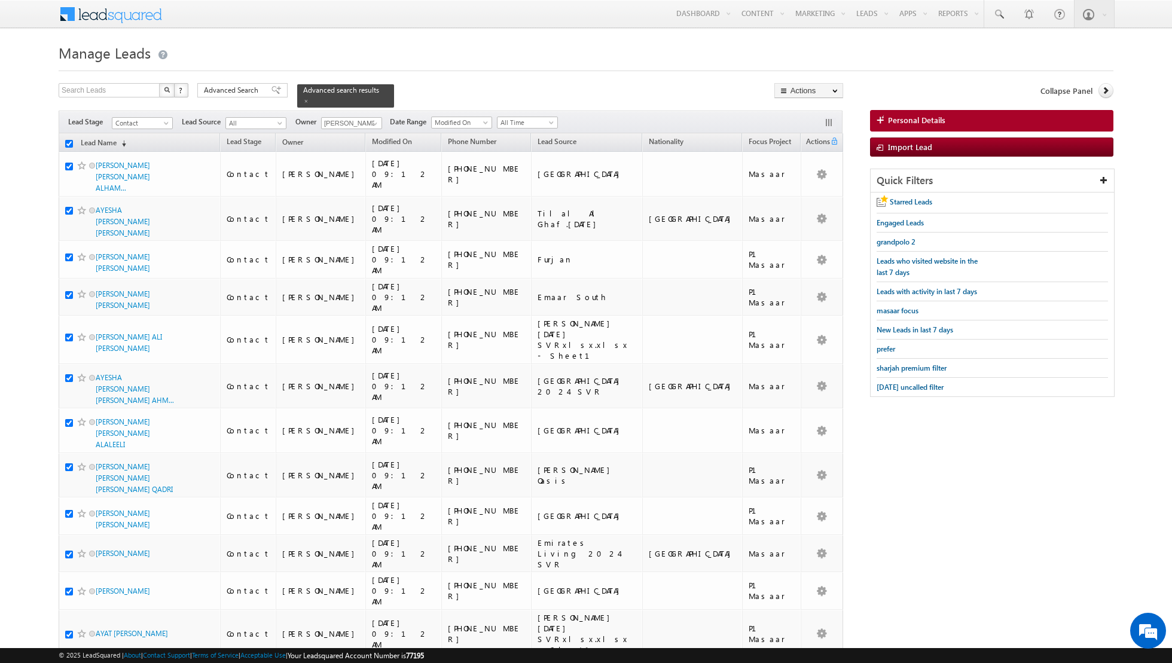
checkbox input "true"
click at [805, 193] on link "Change Owner" at bounding box center [809, 194] width 68 height 14
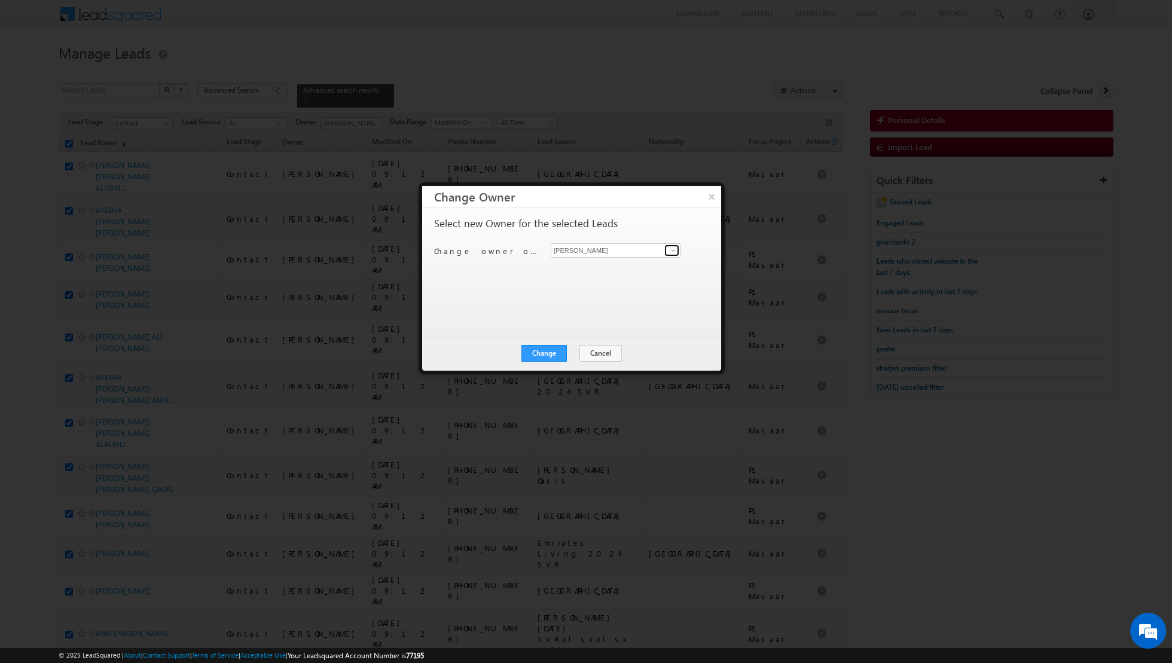
click at [667, 248] on link at bounding box center [671, 250] width 15 height 12
click at [601, 276] on span "[EMAIL_ADDRESS][PERSON_NAME][DOMAIN_NAME]" at bounding box center [609, 272] width 108 height 9
click at [552, 354] on button "Change" at bounding box center [543, 353] width 45 height 17
click at [577, 352] on button "Close" at bounding box center [573, 353] width 38 height 17
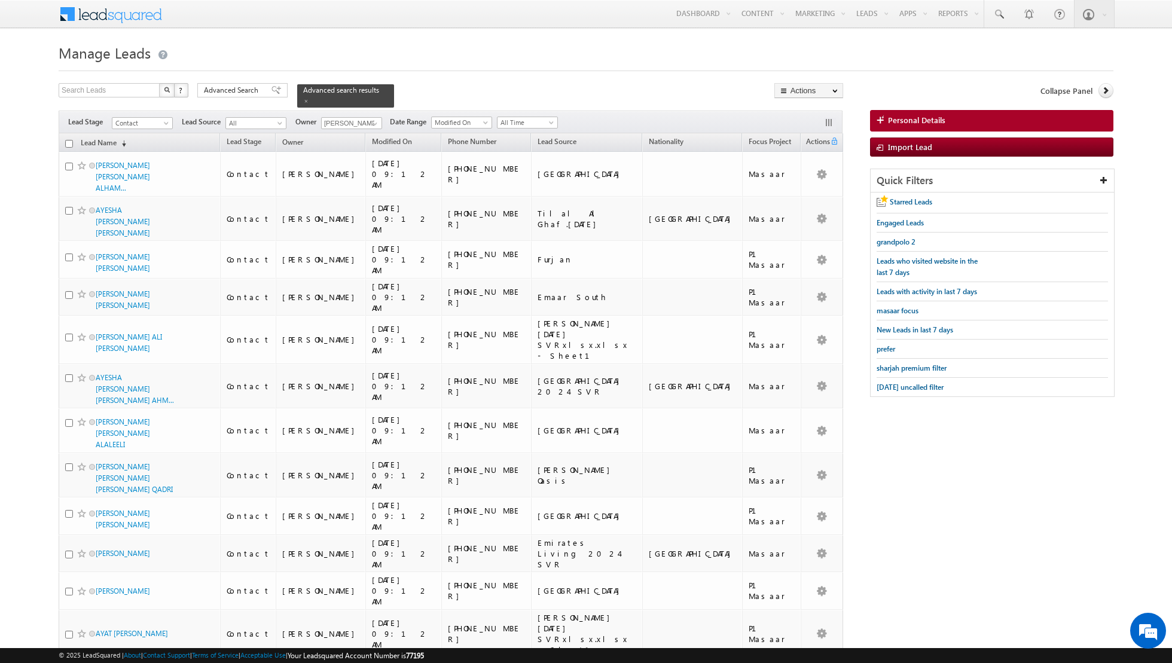
click at [69, 145] on input "checkbox" at bounding box center [69, 144] width 8 height 8
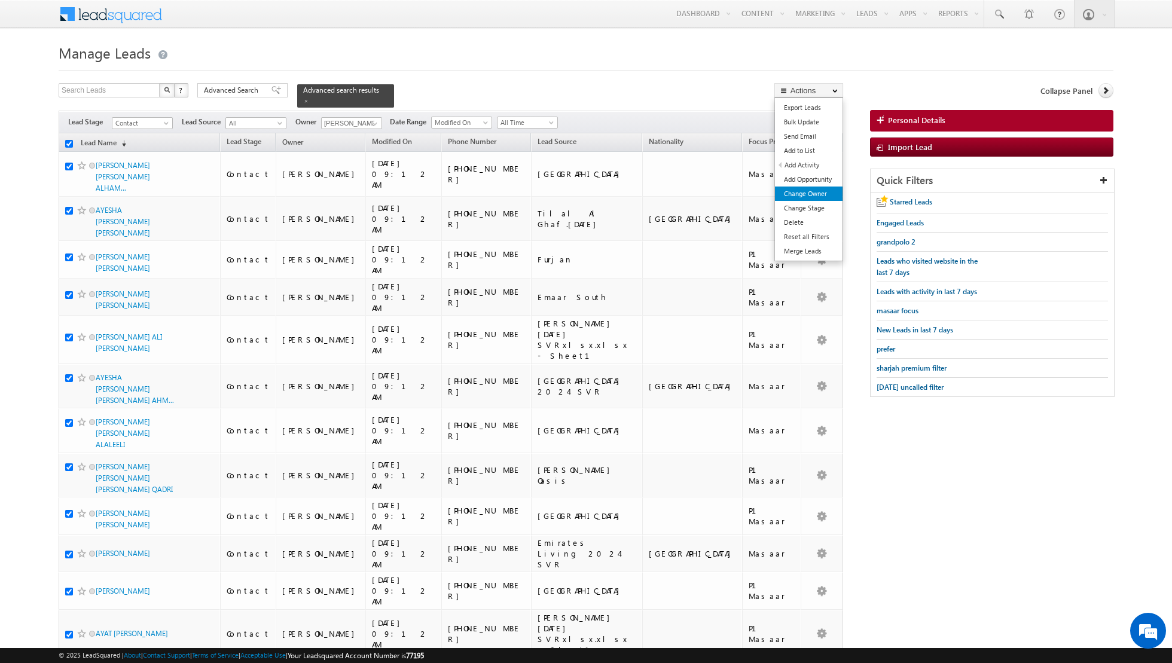
click at [811, 191] on link "Change Owner" at bounding box center [809, 194] width 68 height 14
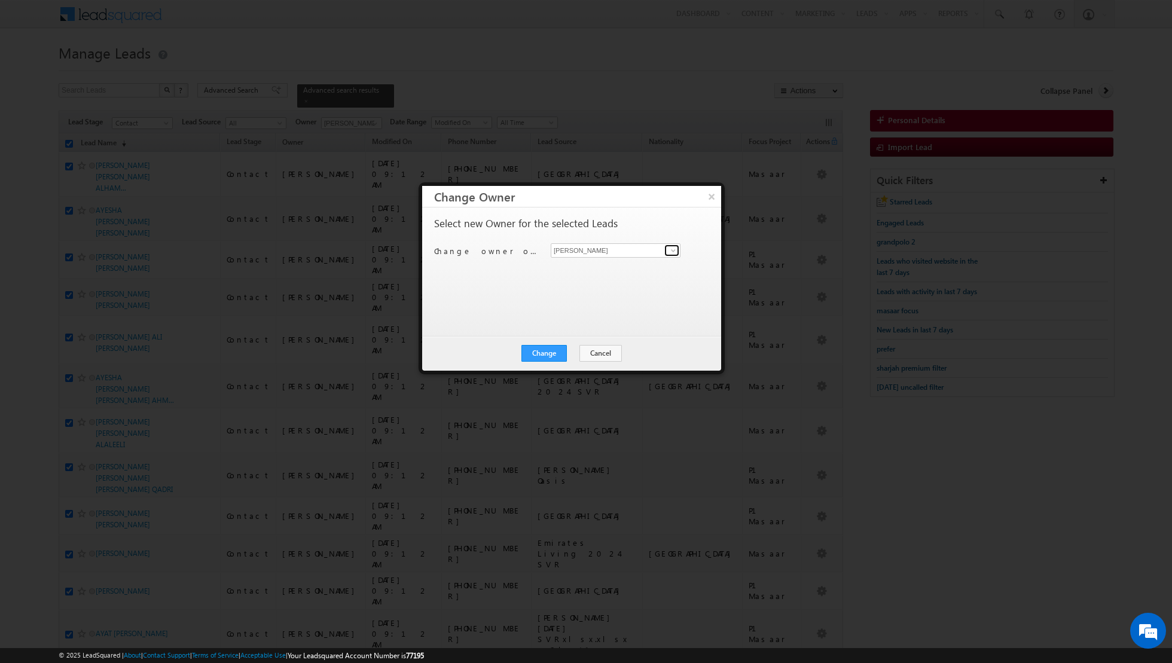
click at [668, 247] on span at bounding box center [673, 251] width 10 height 10
click at [613, 270] on span "[EMAIL_ADDRESS][DOMAIN_NAME]" at bounding box center [609, 272] width 108 height 9
click at [549, 352] on button "Change" at bounding box center [543, 353] width 45 height 17
click at [574, 349] on button "Close" at bounding box center [573, 353] width 38 height 17
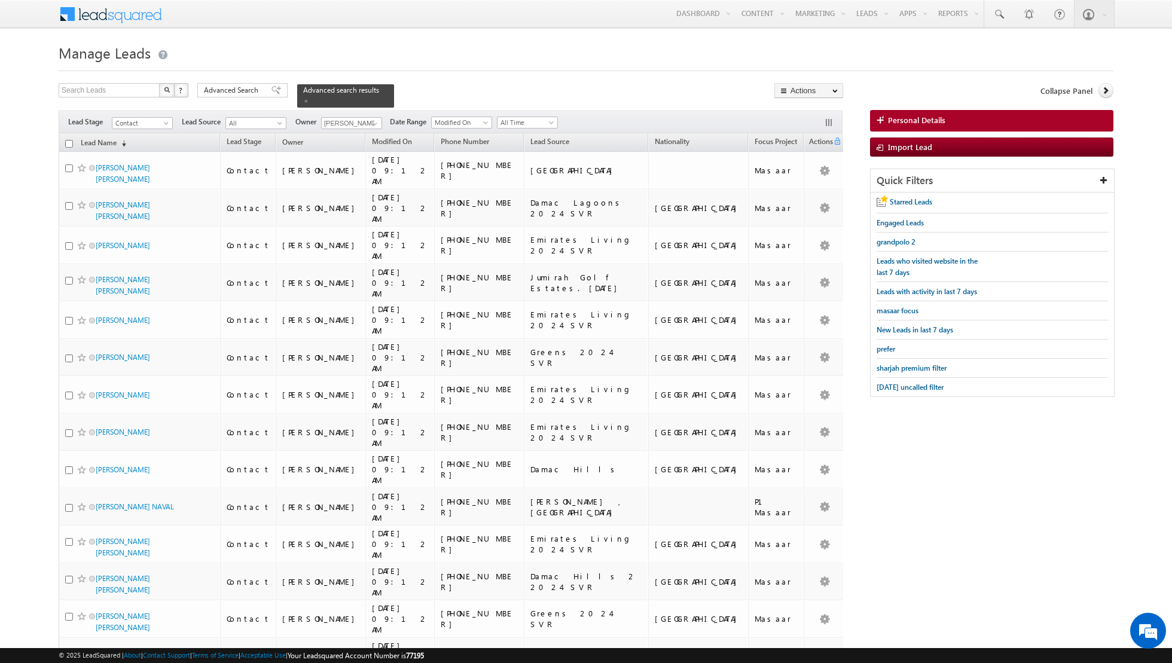
click at [72, 140] on input "checkbox" at bounding box center [69, 144] width 8 height 8
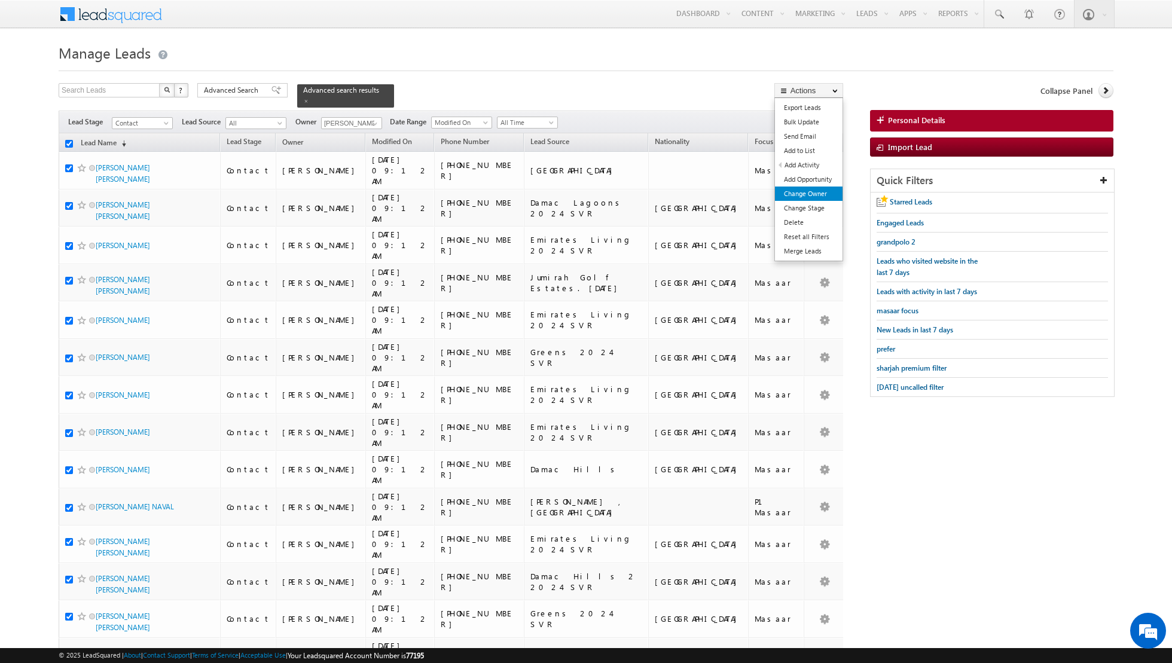
click at [800, 197] on link "Change Owner" at bounding box center [809, 194] width 68 height 14
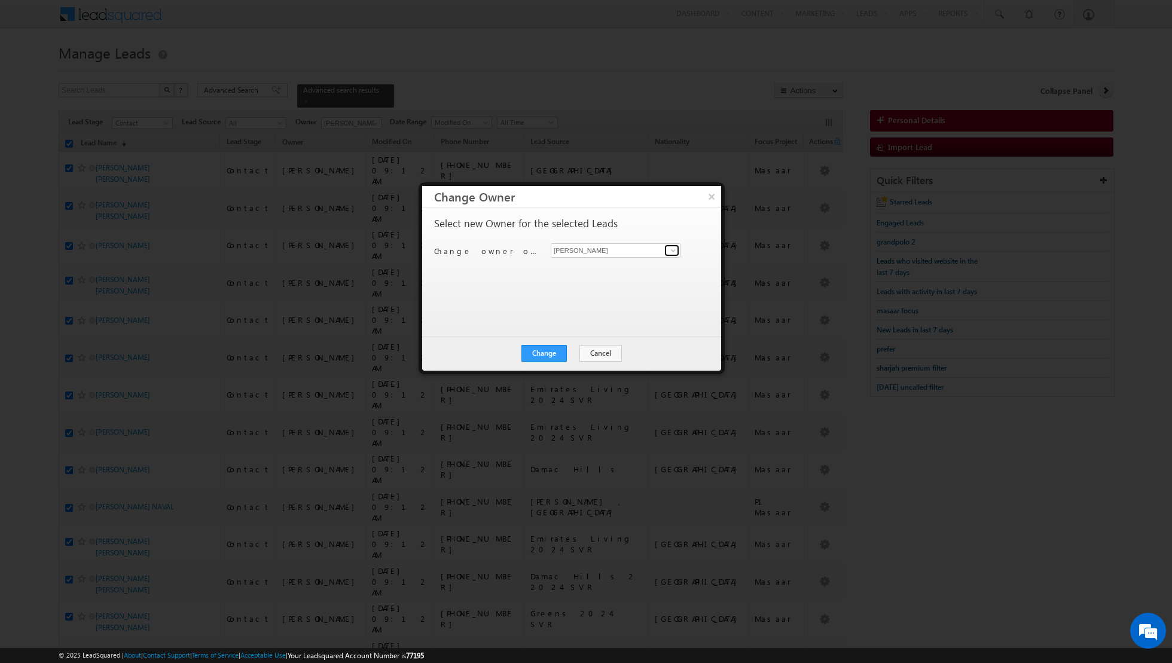
click at [674, 247] on span at bounding box center [673, 251] width 10 height 10
click at [618, 268] on span "[EMAIL_ADDRESS][PERSON_NAME][DOMAIN_NAME]" at bounding box center [609, 272] width 108 height 9
click at [546, 357] on button "Change" at bounding box center [543, 353] width 45 height 17
click at [584, 354] on button "Close" at bounding box center [573, 353] width 38 height 17
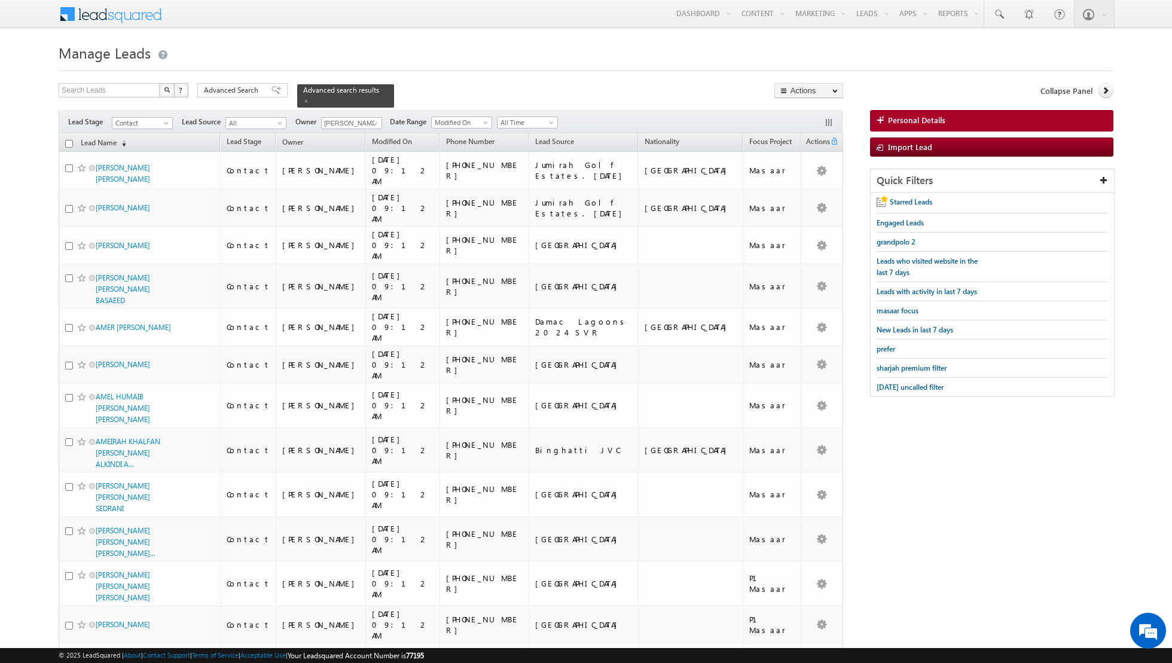
click at [71, 145] on input "checkbox" at bounding box center [69, 144] width 8 height 8
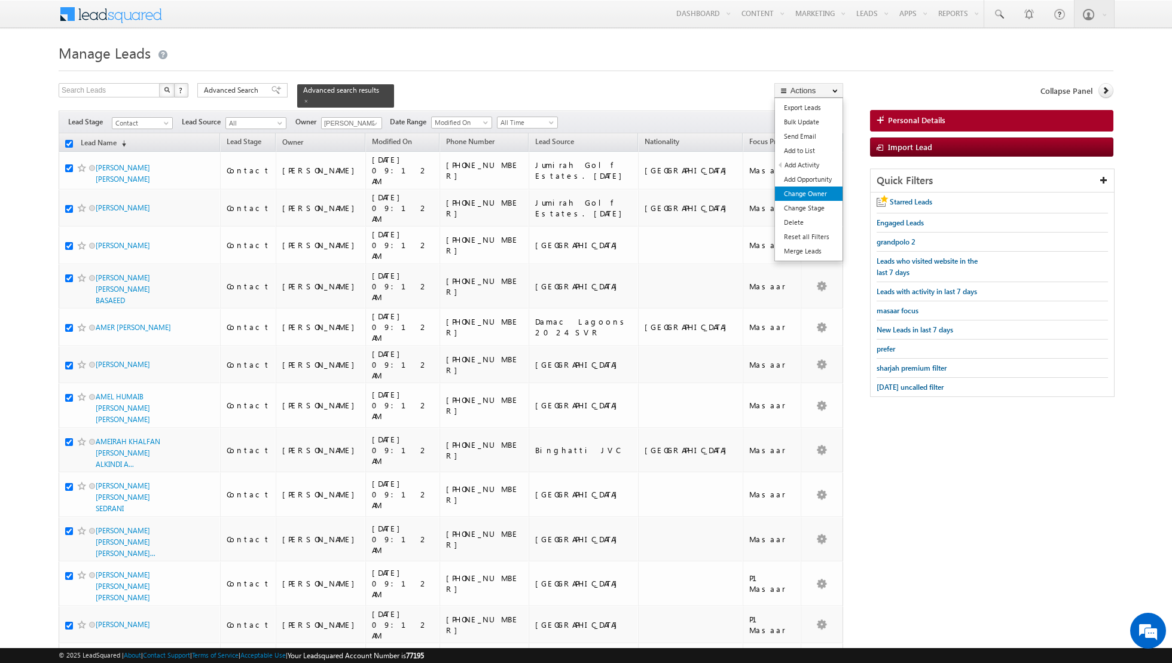
click at [801, 193] on link "Change Owner" at bounding box center [809, 194] width 68 height 14
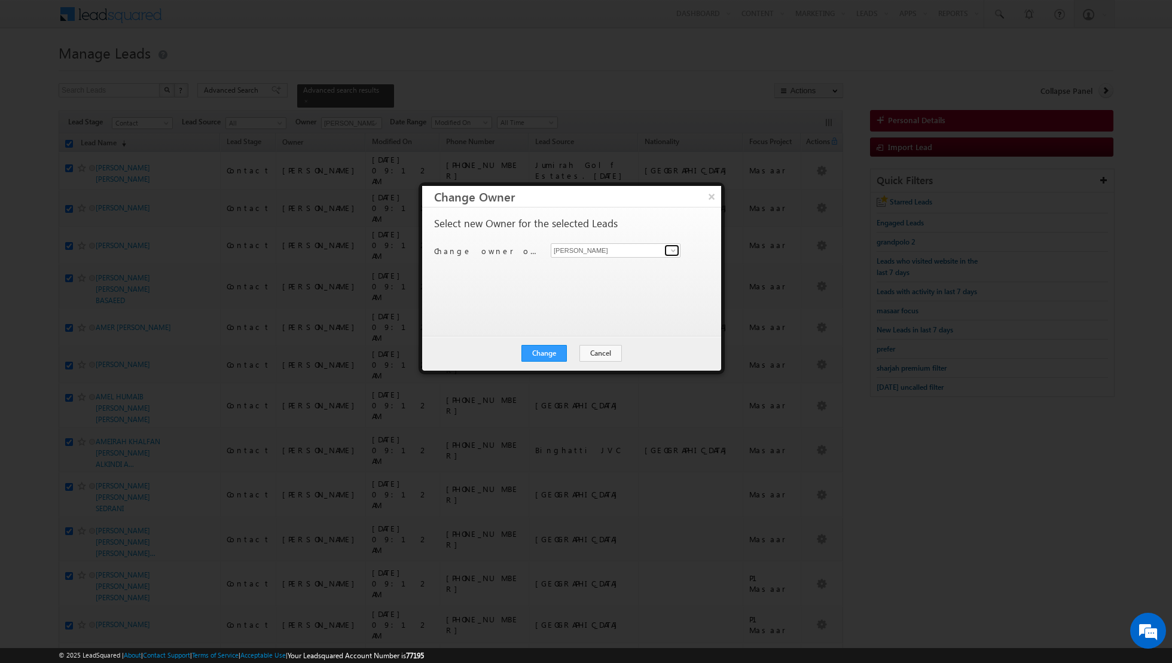
click at [667, 249] on link at bounding box center [671, 250] width 15 height 12
click at [615, 270] on span "[EMAIL_ADDRESS][DOMAIN_NAME]" at bounding box center [609, 272] width 108 height 9
click at [544, 350] on button "Change" at bounding box center [543, 353] width 45 height 17
click at [573, 353] on button "Close" at bounding box center [573, 353] width 38 height 17
